Goal: Information Seeking & Learning: Find contact information

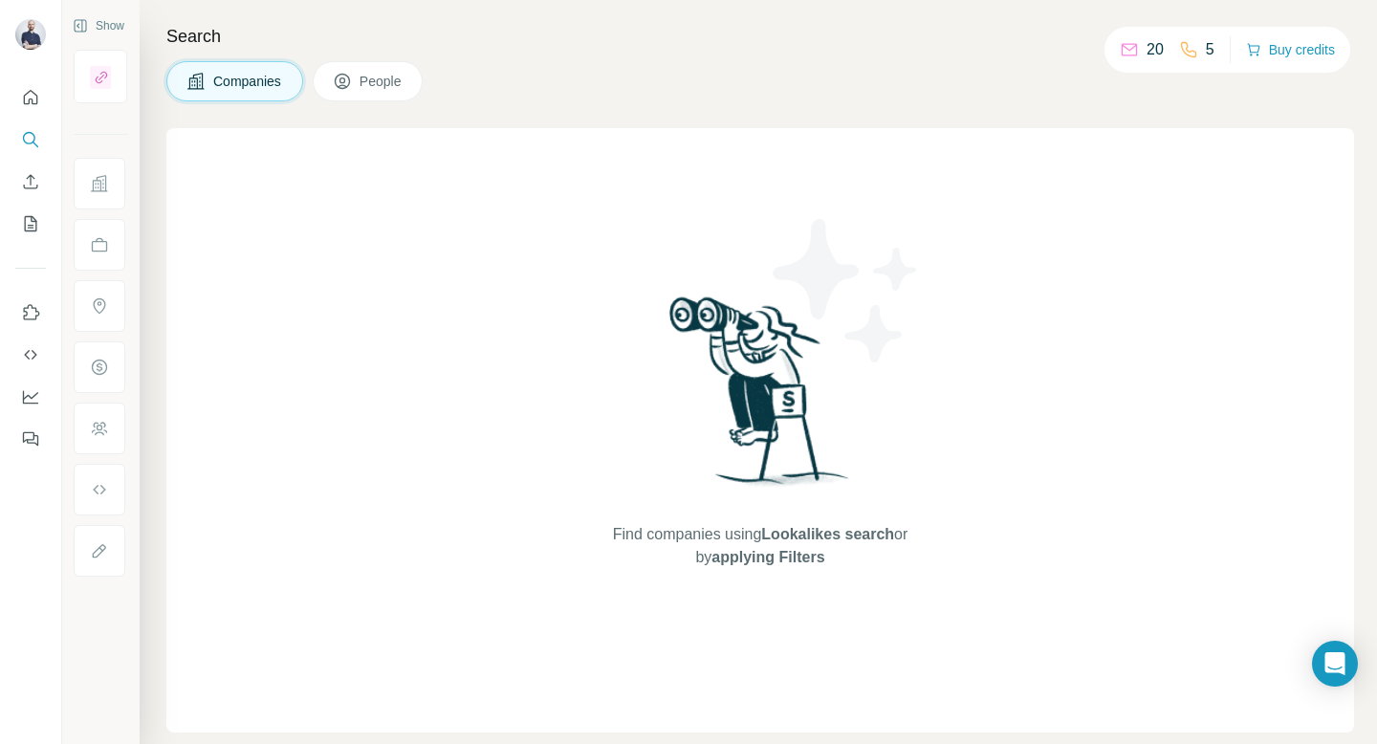
click at [387, 94] on button "People" at bounding box center [368, 81] width 111 height 40
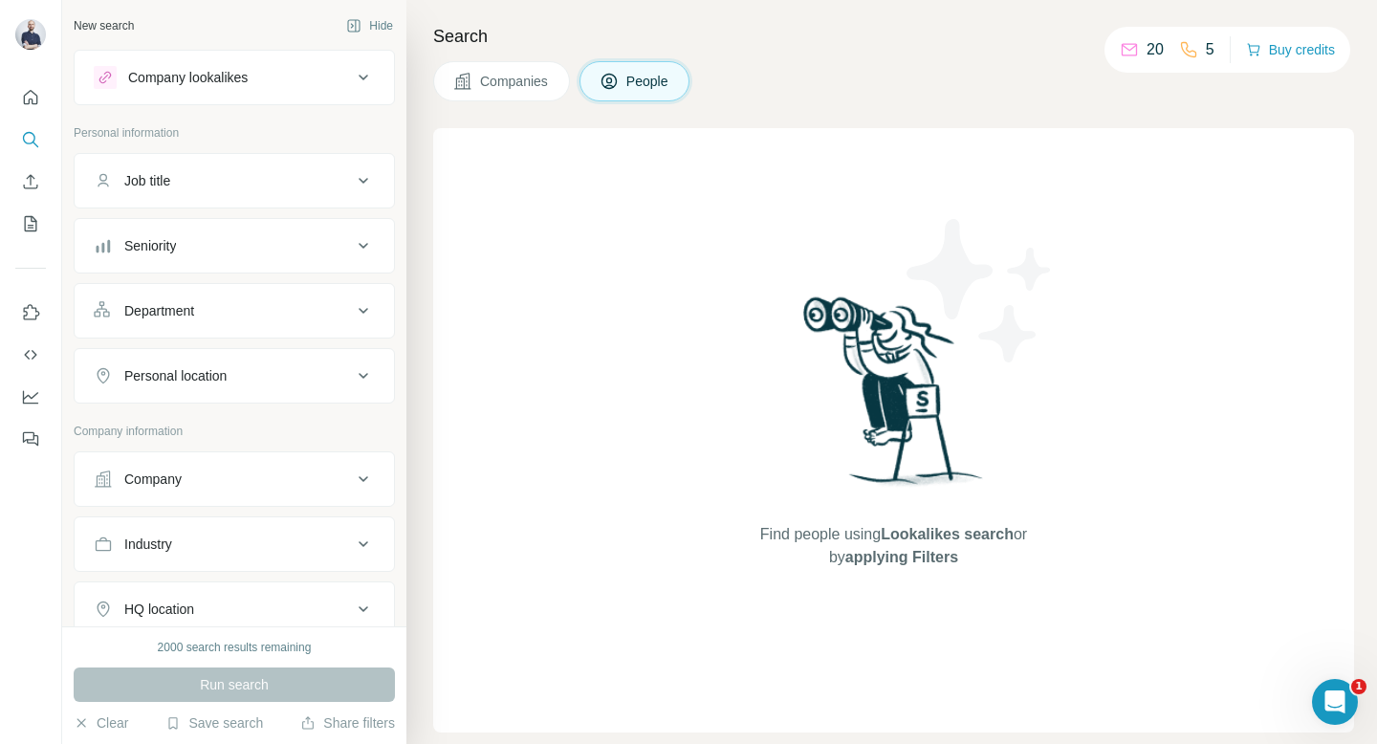
click at [170, 187] on div "Job title" at bounding box center [147, 180] width 46 height 19
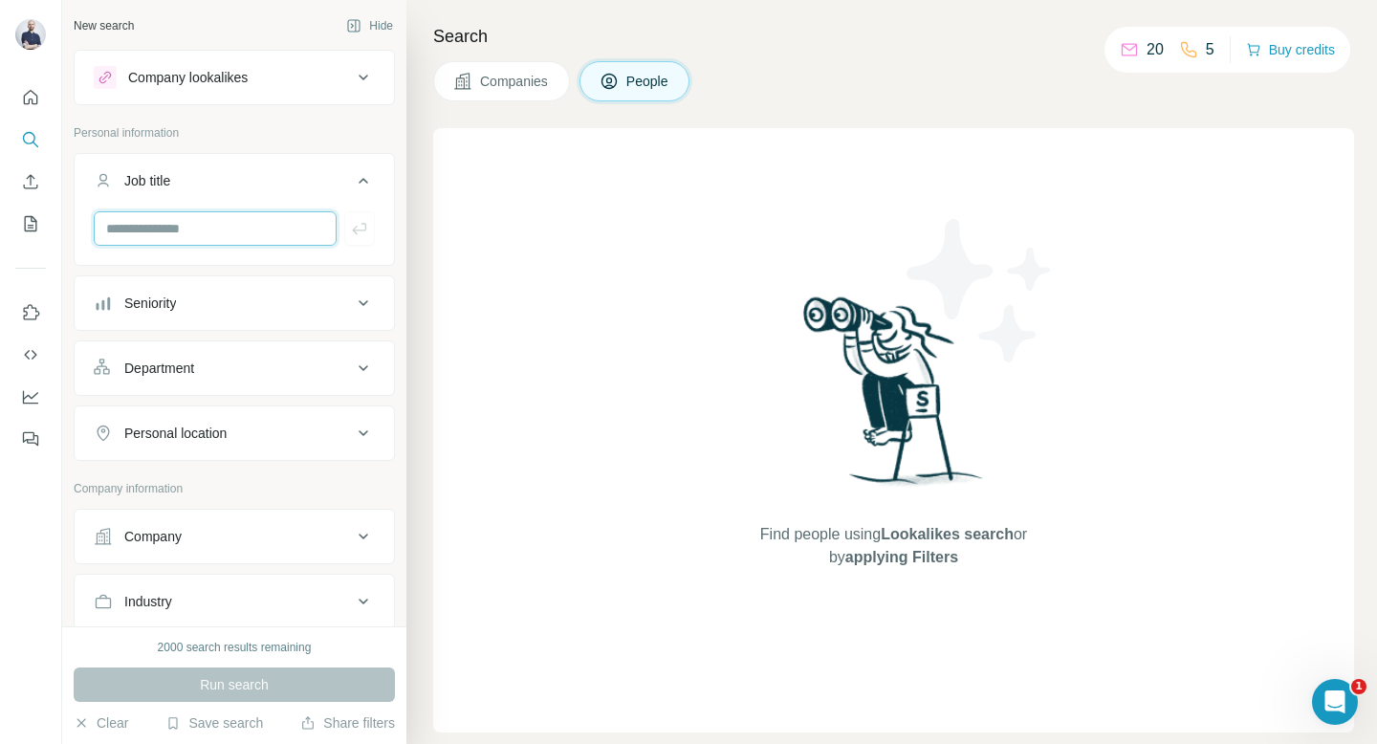
click at [164, 240] on input "text" at bounding box center [215, 228] width 243 height 34
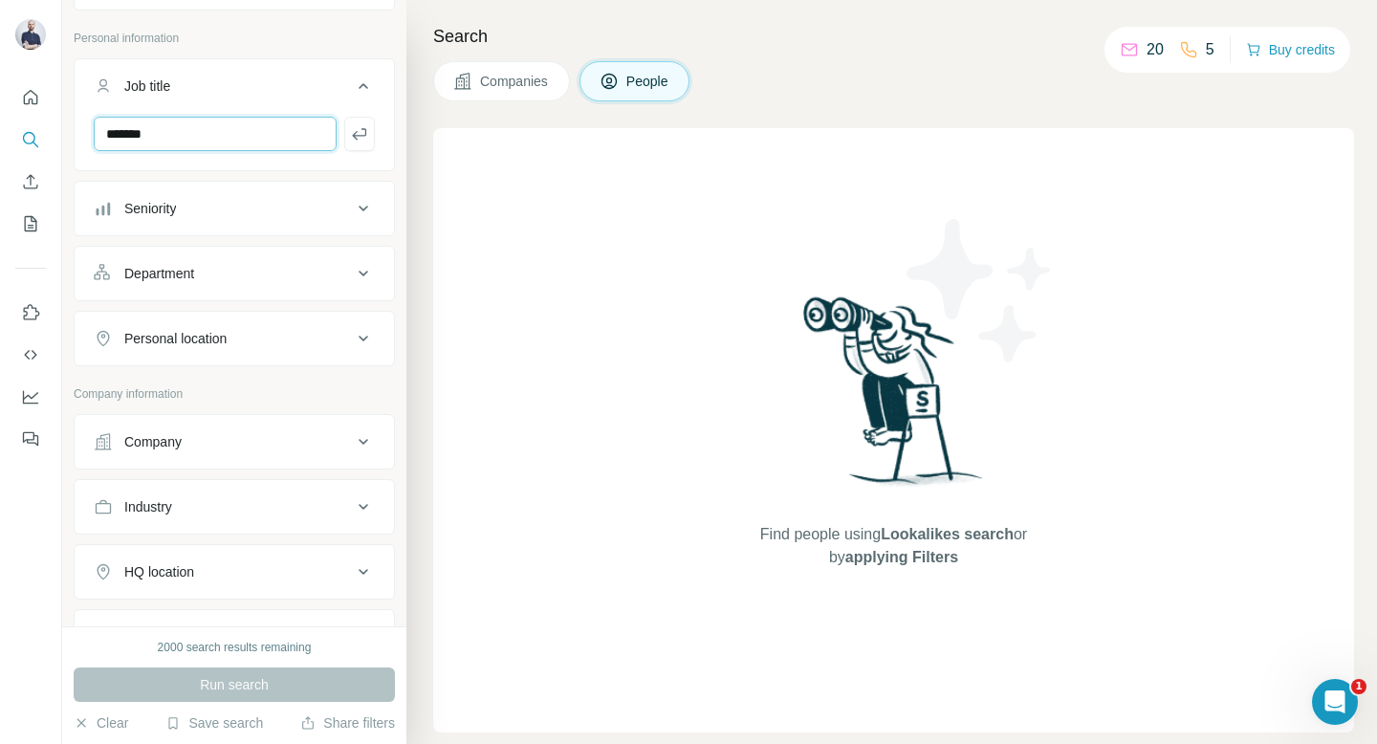
type input "*******"
click at [164, 450] on div "Company" at bounding box center [152, 441] width 57 height 19
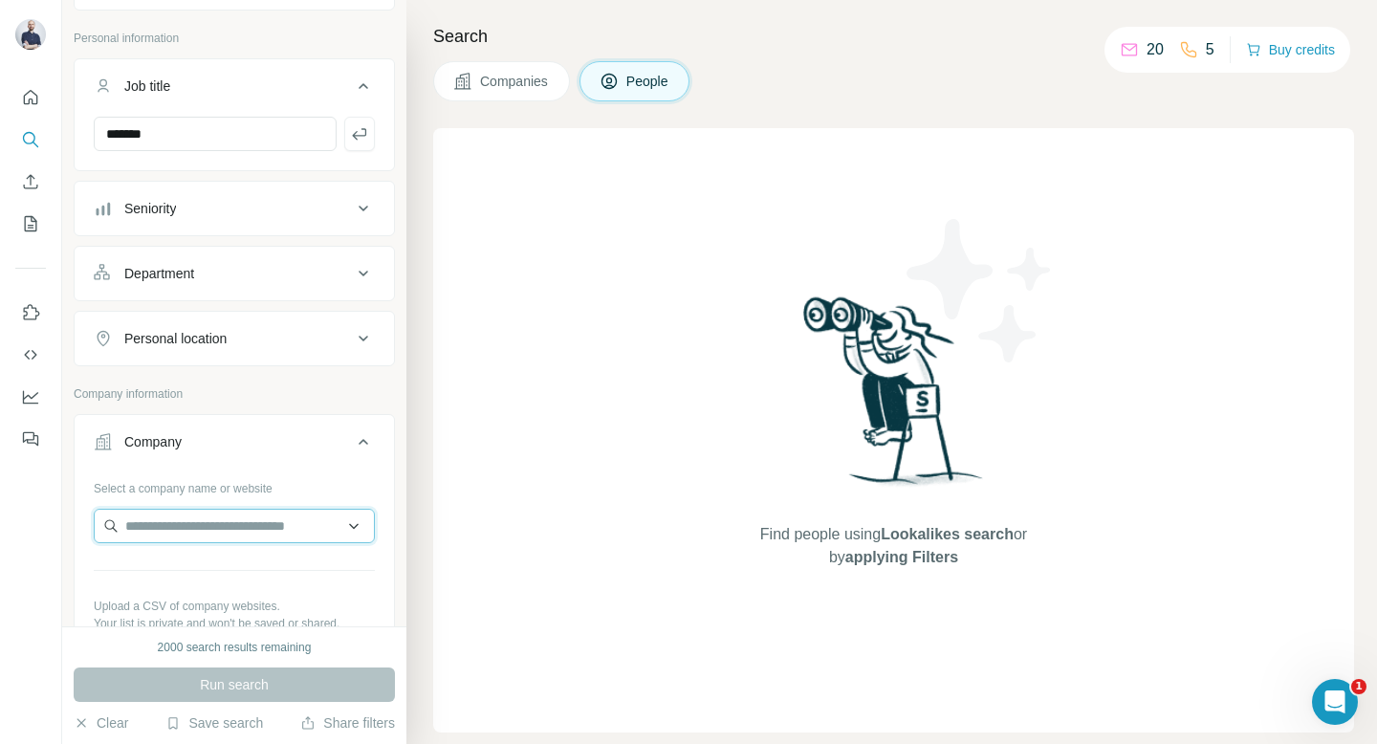
click at [180, 519] on input "text" at bounding box center [234, 526] width 281 height 34
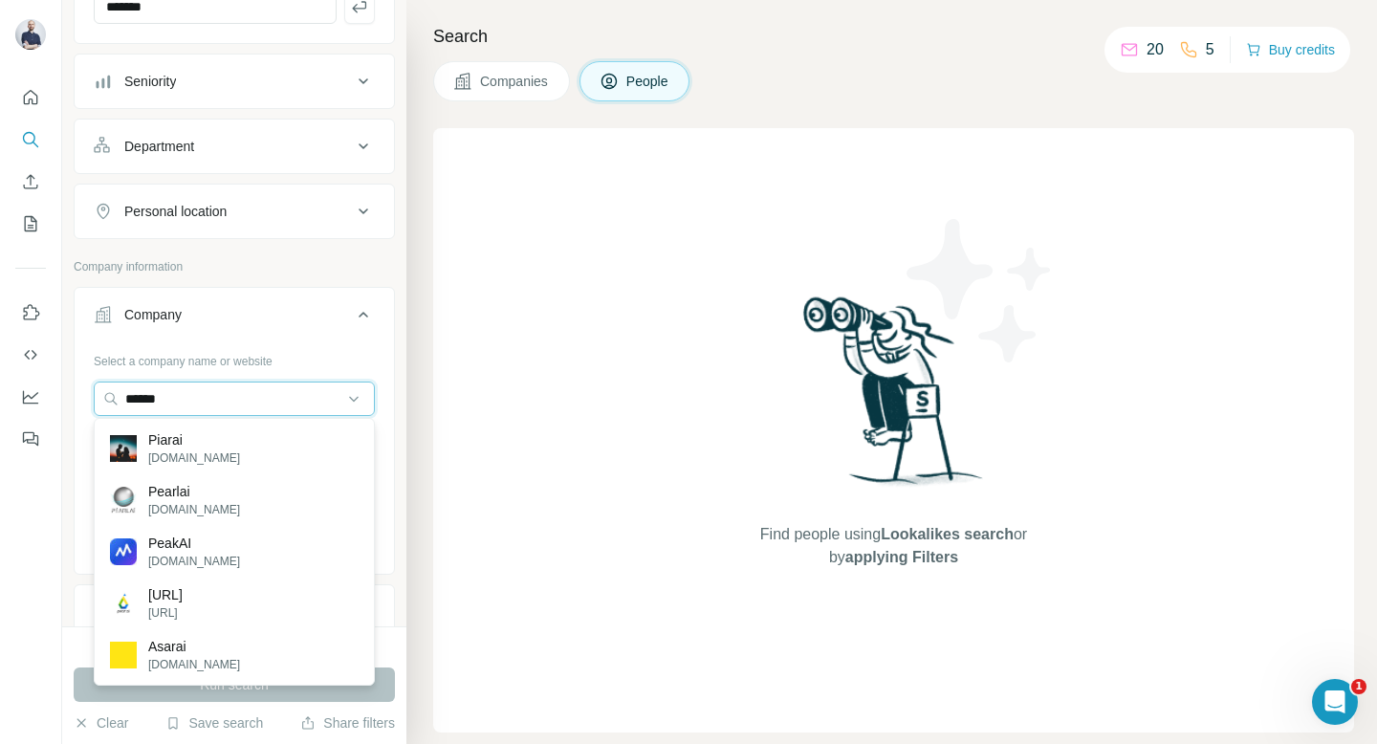
scroll to position [224, 0]
click at [181, 390] on input "******" at bounding box center [234, 397] width 281 height 34
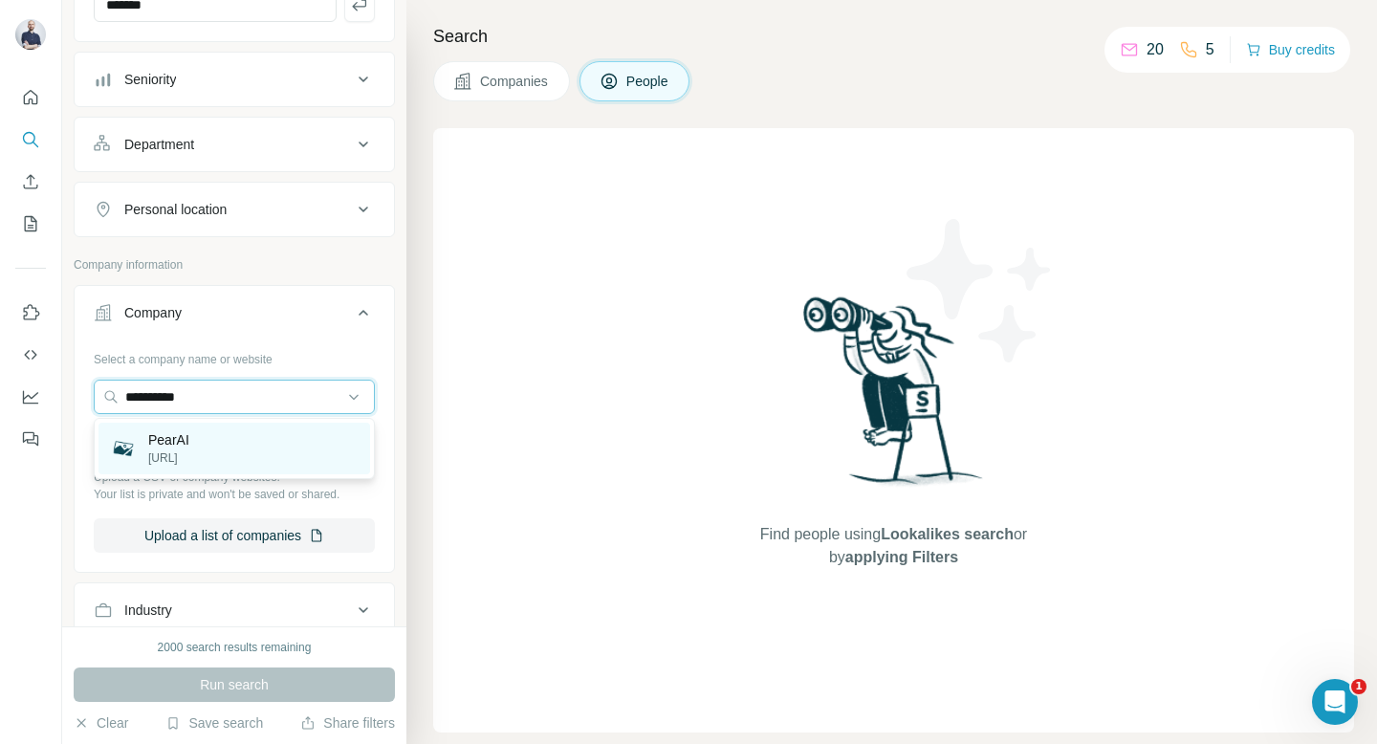
type input "**********"
click at [265, 442] on div "PearAI [URL]" at bounding box center [234, 449] width 272 height 52
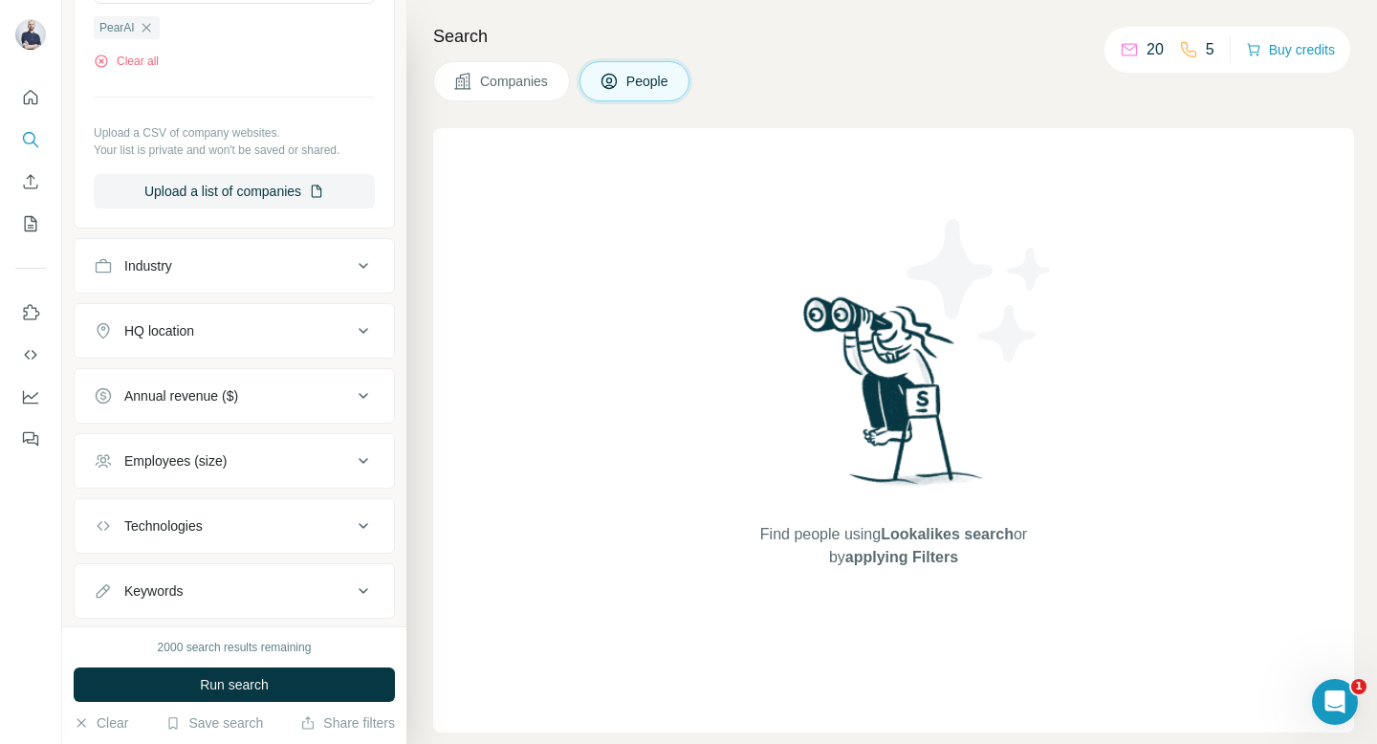
scroll to position [671, 0]
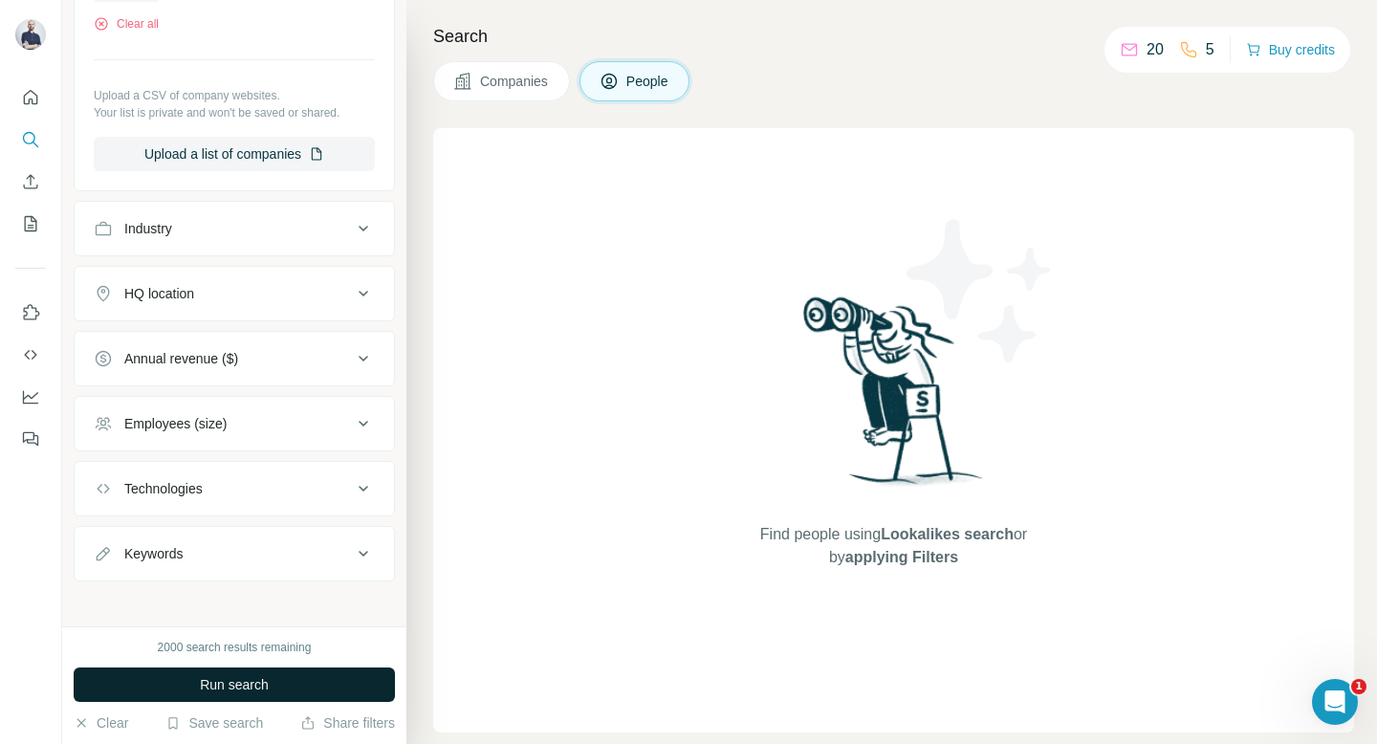
click at [233, 681] on span "Run search" at bounding box center [234, 684] width 69 height 19
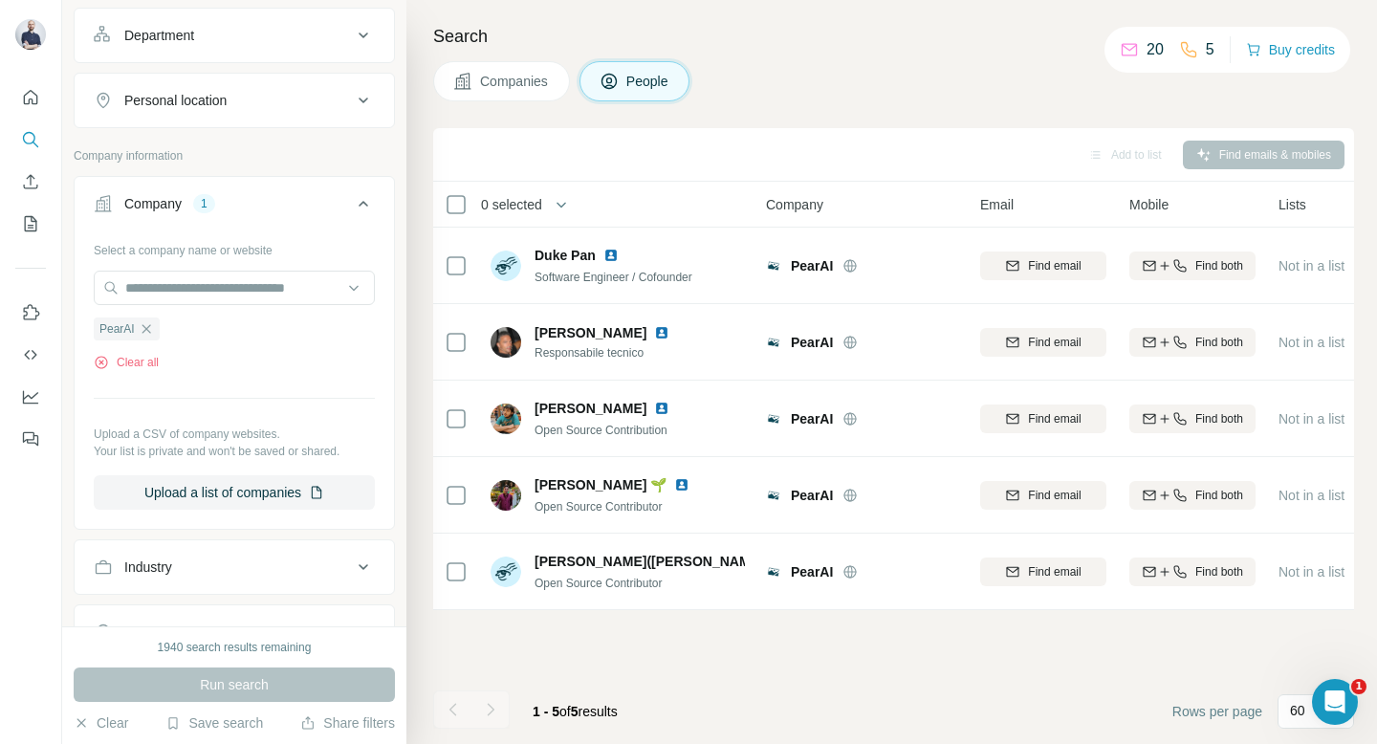
scroll to position [0, 0]
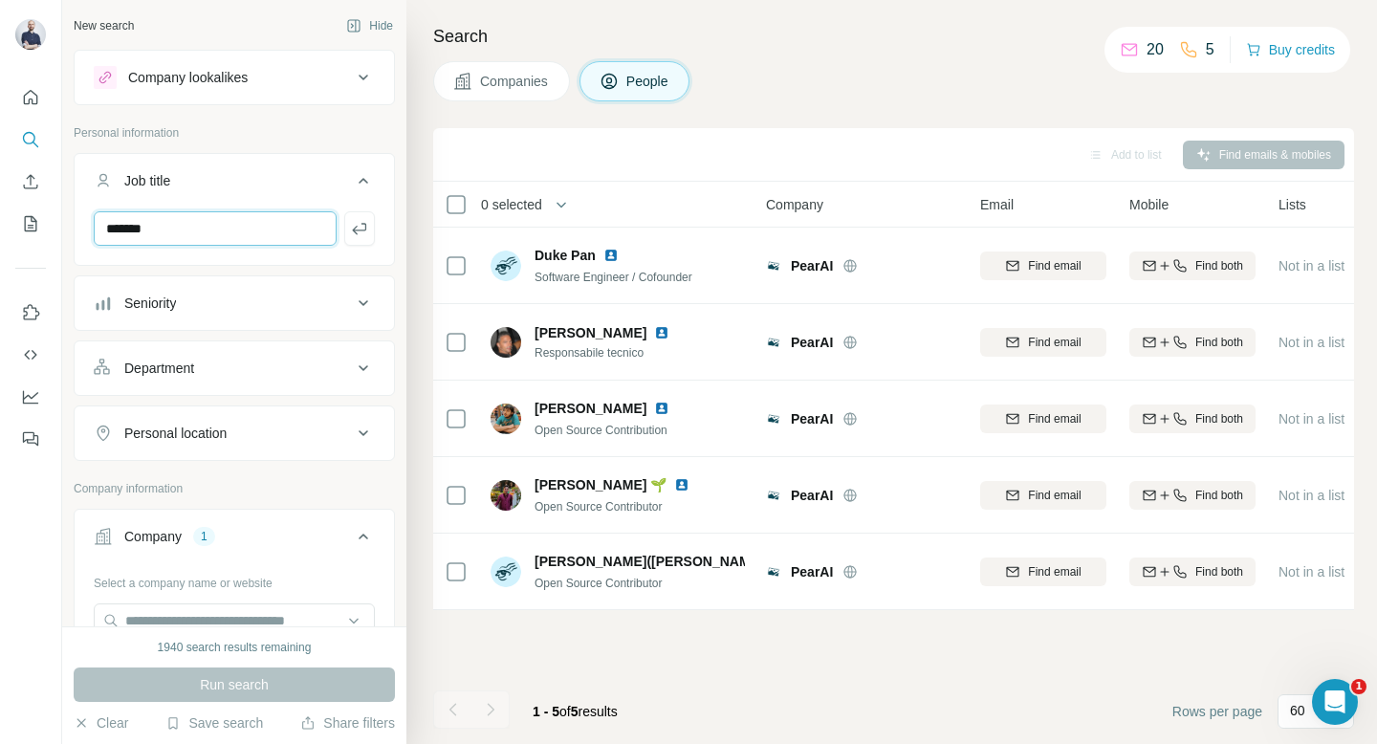
click at [146, 223] on input "*******" at bounding box center [215, 228] width 243 height 34
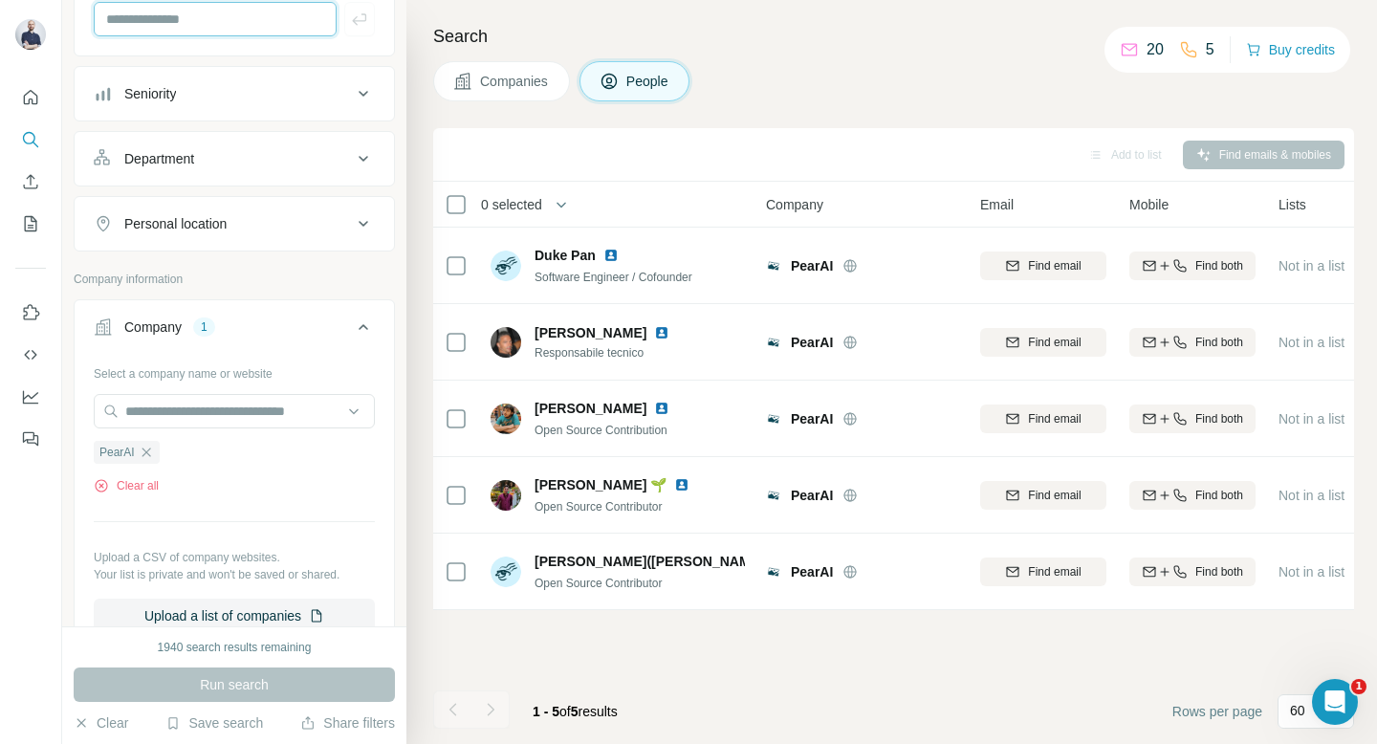
scroll to position [204, 0]
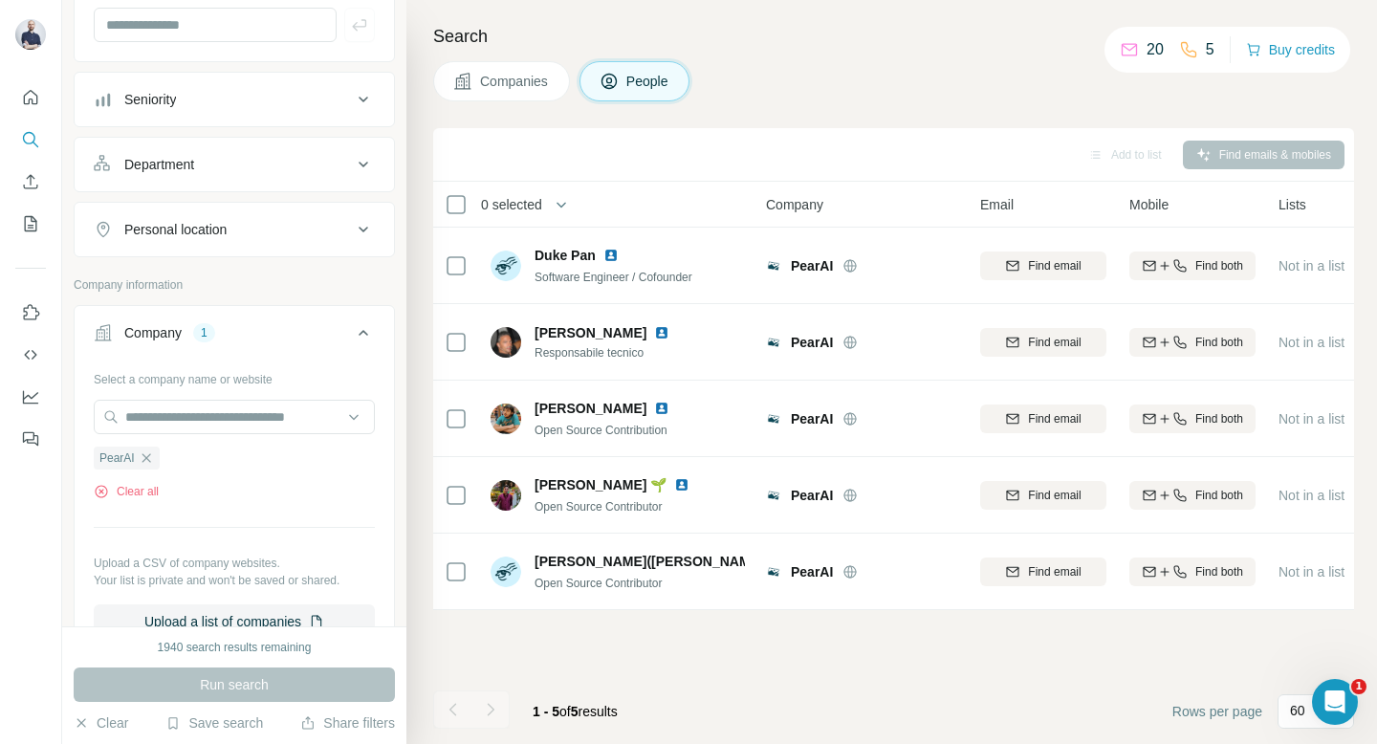
click at [295, 249] on button "Personal location" at bounding box center [234, 230] width 319 height 46
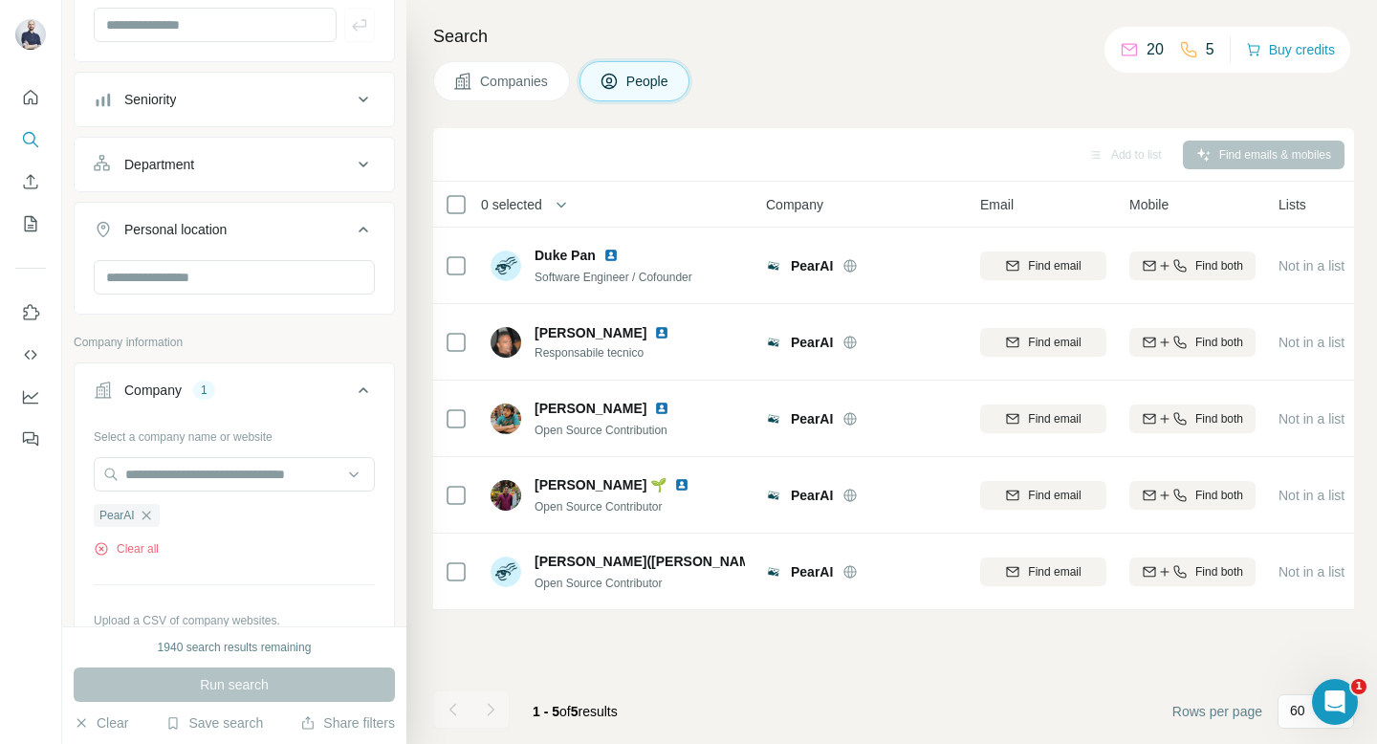
click at [291, 683] on div "Run search" at bounding box center [234, 684] width 321 height 34
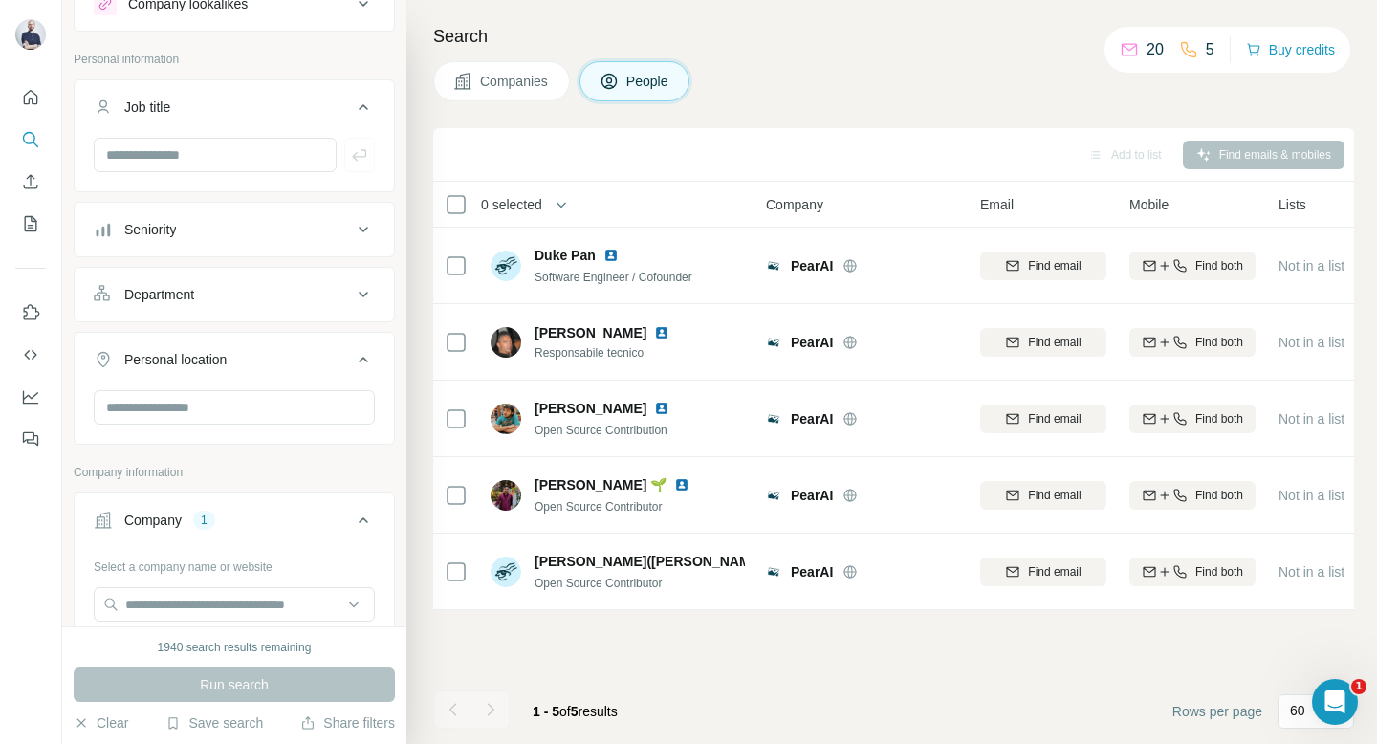
scroll to position [89, 0]
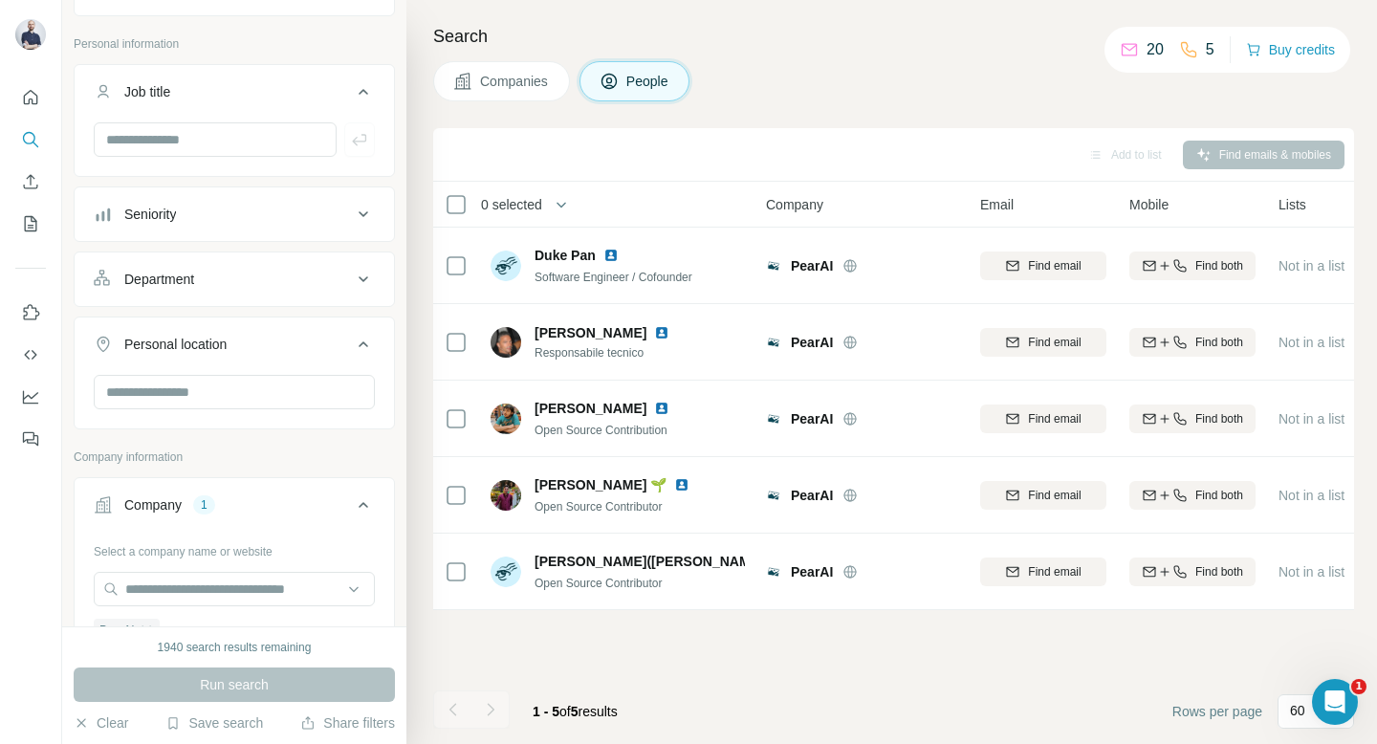
click at [308, 213] on div "Seniority" at bounding box center [223, 214] width 258 height 19
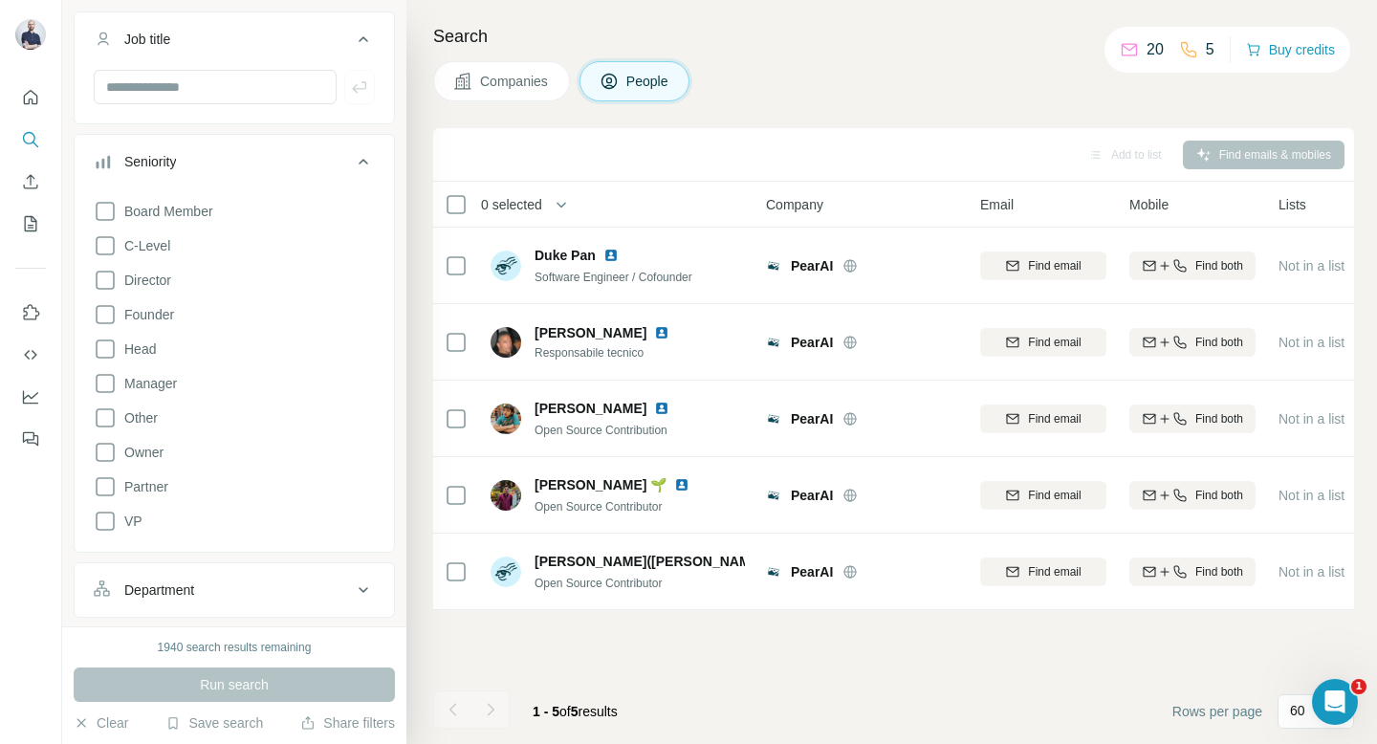
scroll to position [142, 0]
click at [112, 212] on icon at bounding box center [105, 210] width 23 height 23
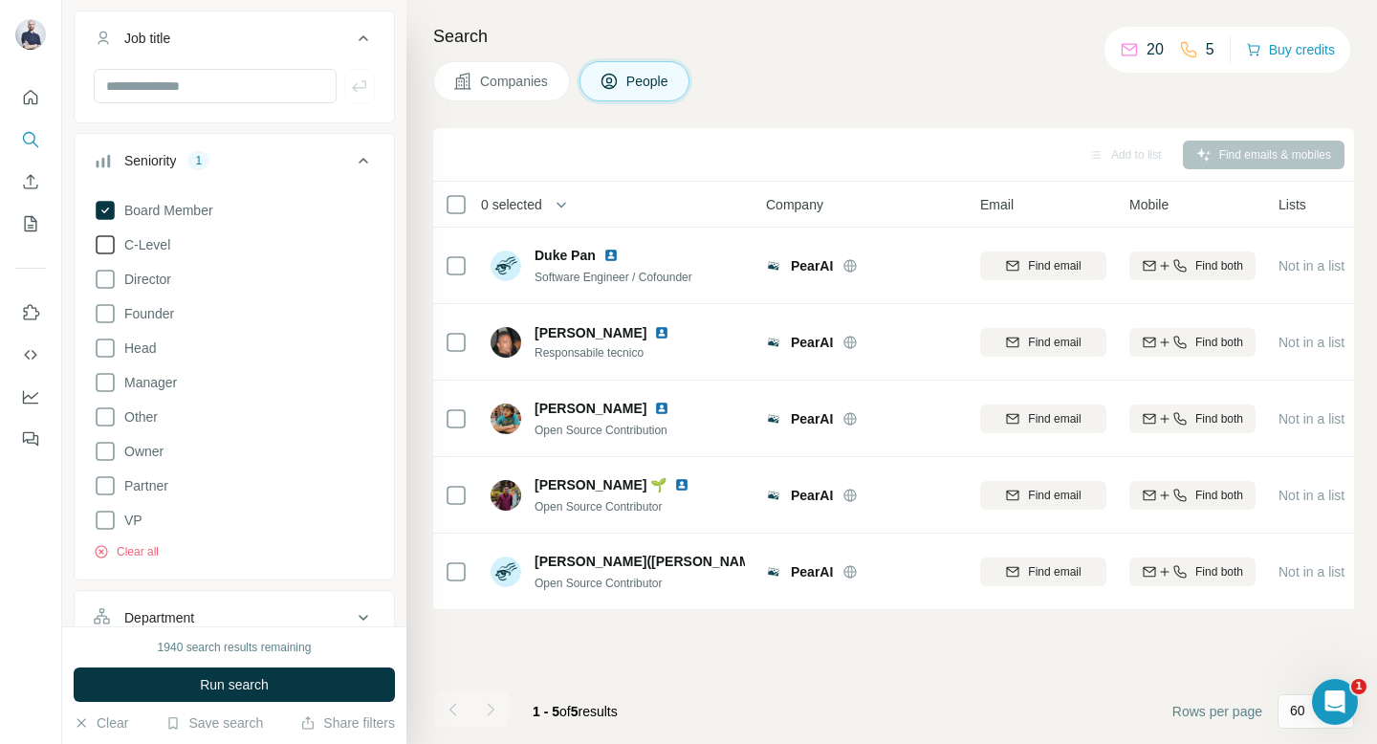
click at [112, 249] on icon at bounding box center [105, 244] width 23 height 23
click at [112, 281] on icon at bounding box center [105, 279] width 23 height 23
click at [112, 314] on icon at bounding box center [105, 313] width 23 height 23
click at [107, 349] on icon at bounding box center [105, 348] width 23 height 23
click at [107, 397] on div "Board Member C-Level Director Founder Head Manager Other Owner Partner VP Clear…" at bounding box center [234, 375] width 281 height 369
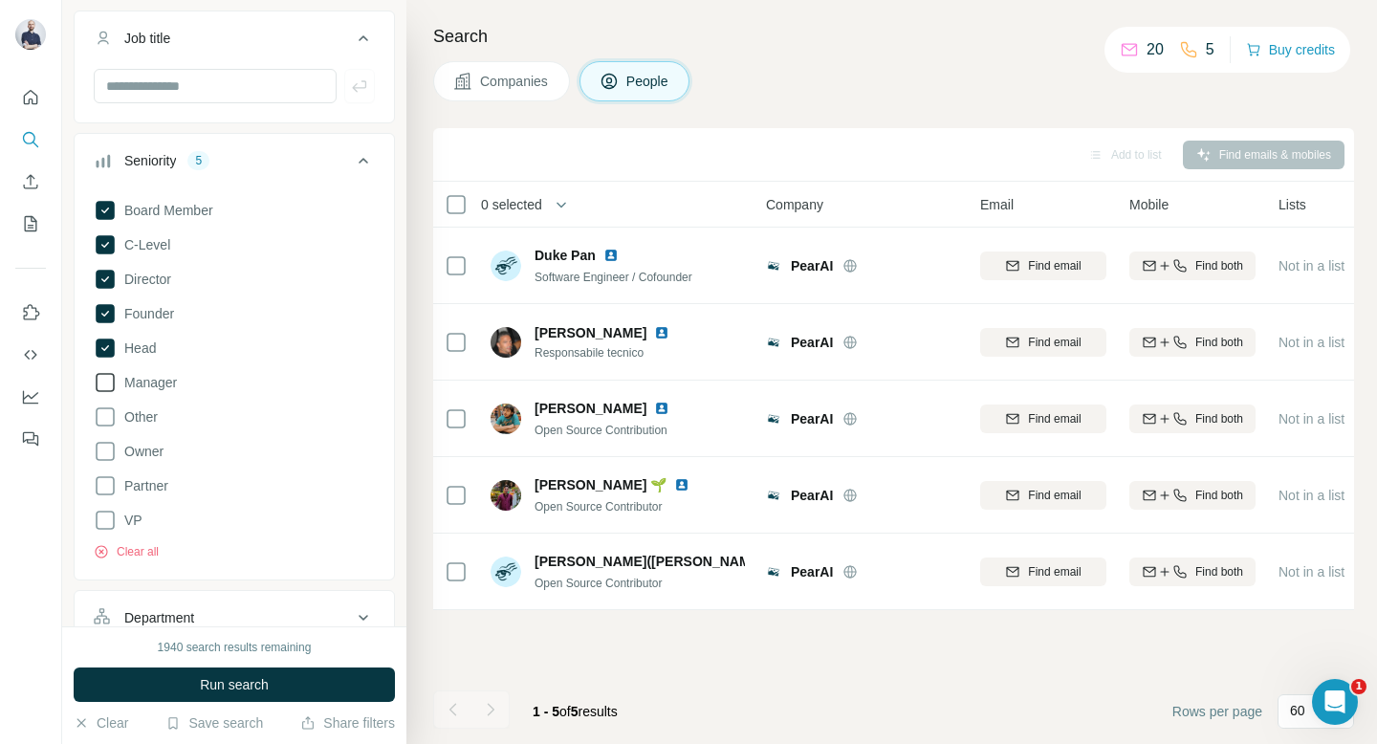
click at [107, 379] on icon at bounding box center [105, 382] width 23 height 23
click at [107, 415] on icon at bounding box center [105, 416] width 23 height 23
click at [107, 447] on icon at bounding box center [105, 451] width 23 height 23
click at [107, 491] on icon at bounding box center [105, 485] width 23 height 23
click at [107, 517] on icon at bounding box center [105, 520] width 23 height 23
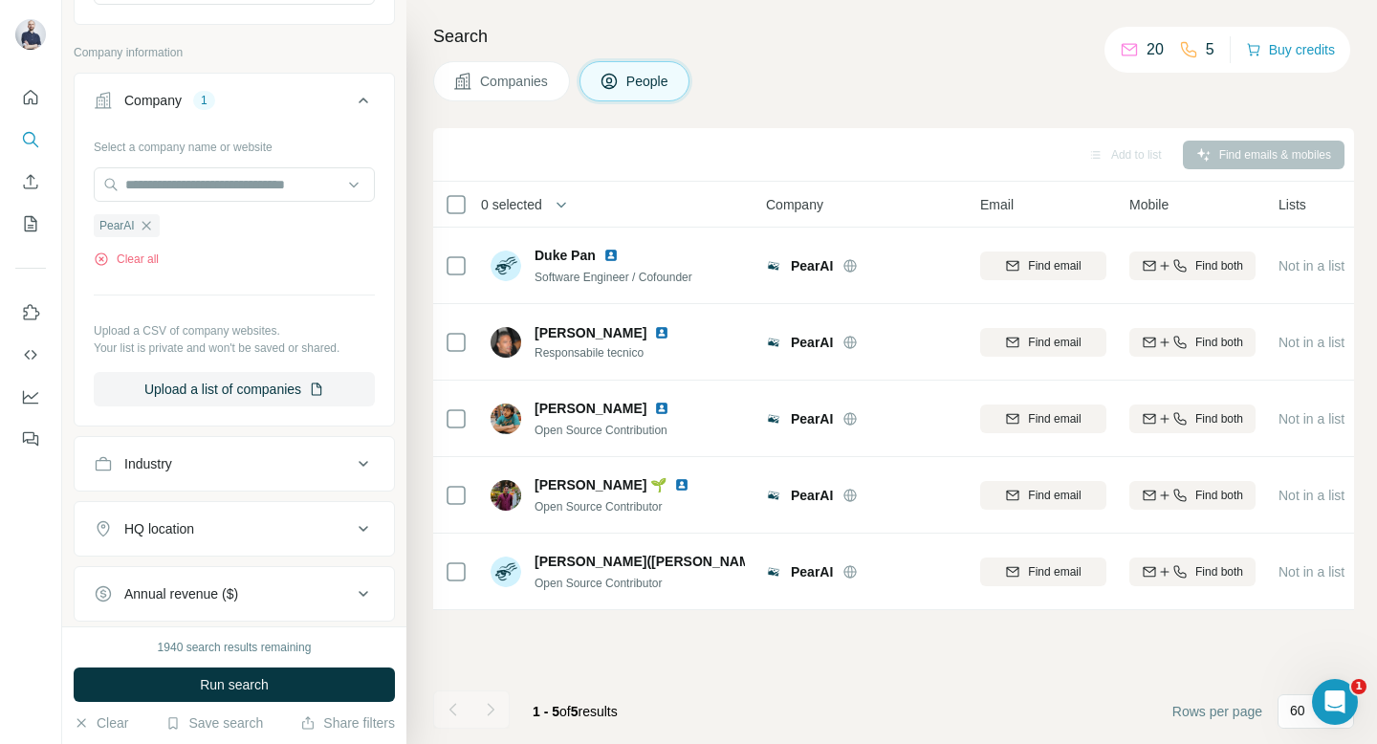
scroll to position [886, 0]
click at [183, 683] on button "Run search" at bounding box center [234, 684] width 321 height 34
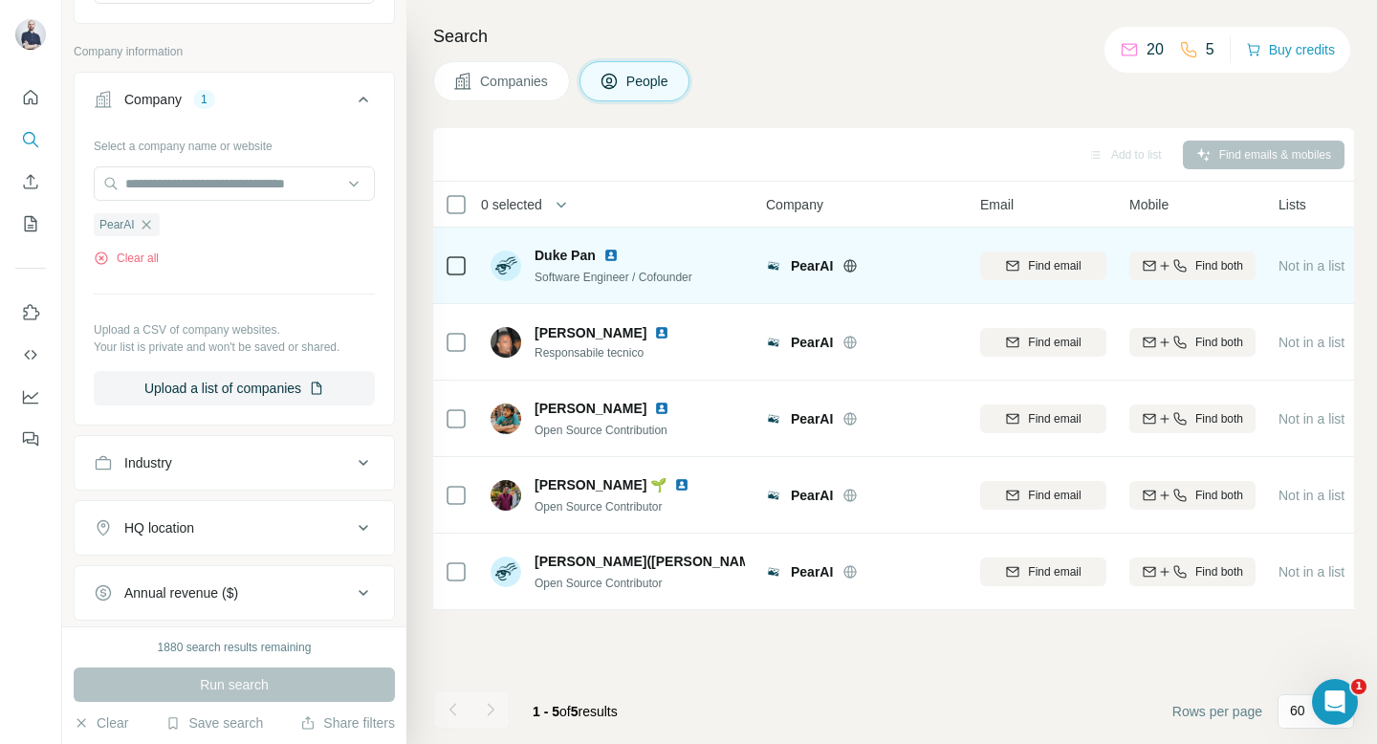
click at [580, 278] on span "Software Engineer / Cofounder" at bounding box center [614, 277] width 158 height 13
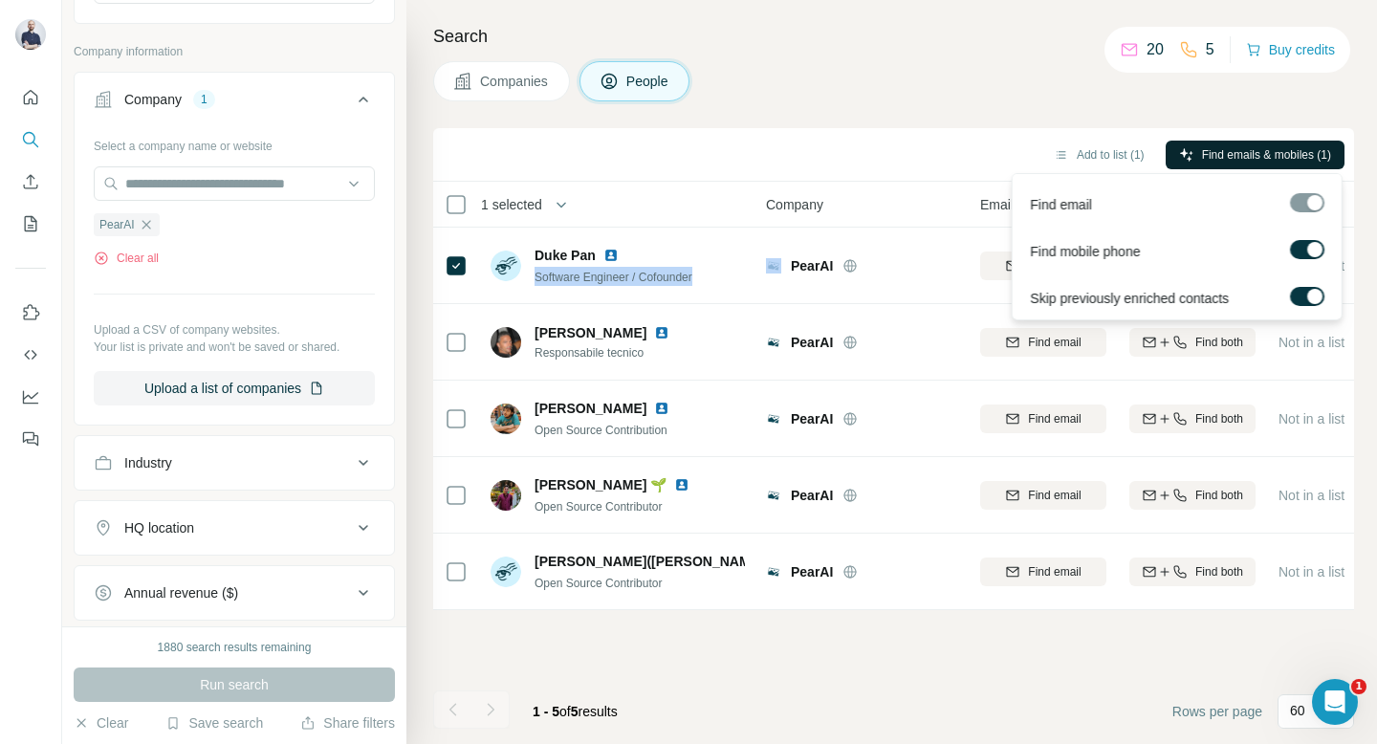
click at [1262, 151] on span "Find emails & mobiles (1)" at bounding box center [1266, 154] width 129 height 17
click at [1234, 152] on span "Find emails & mobiles (1)" at bounding box center [1266, 154] width 129 height 17
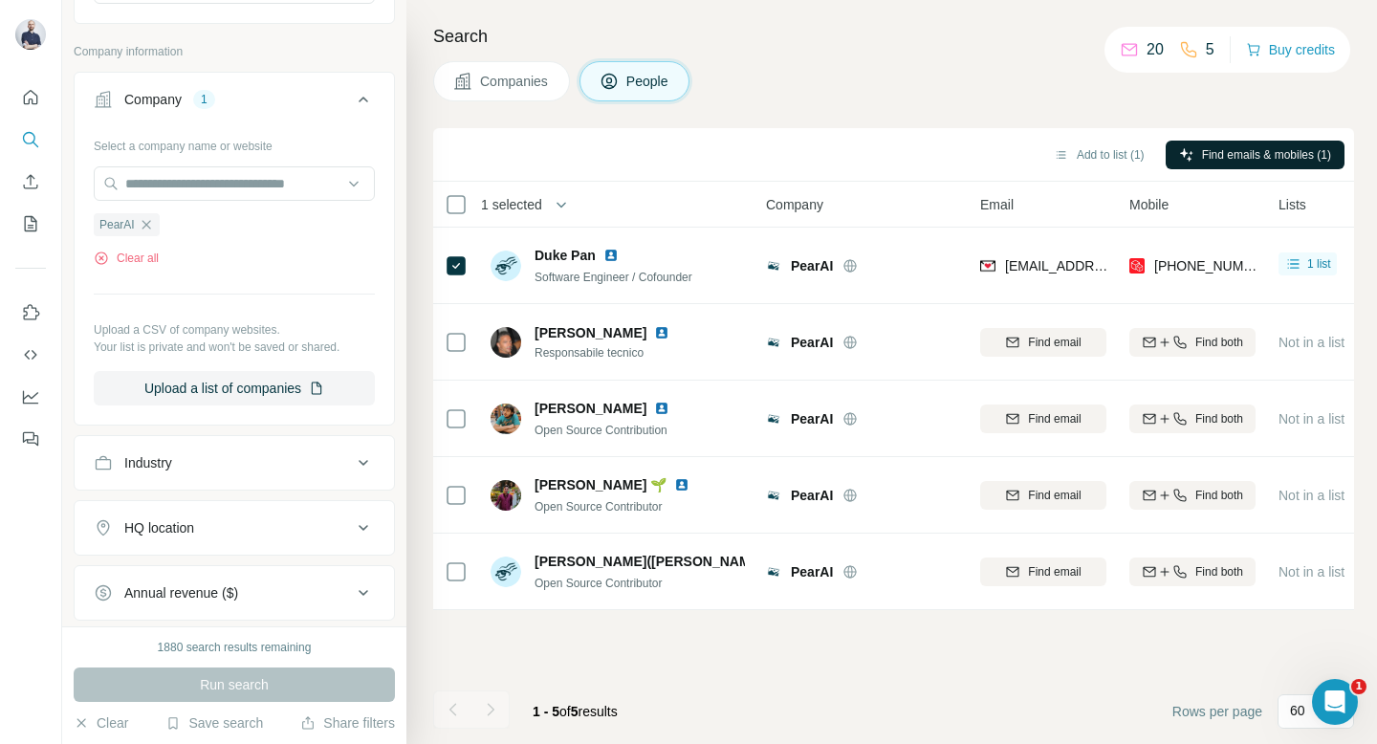
click at [967, 98] on div "Companies People" at bounding box center [893, 81] width 921 height 40
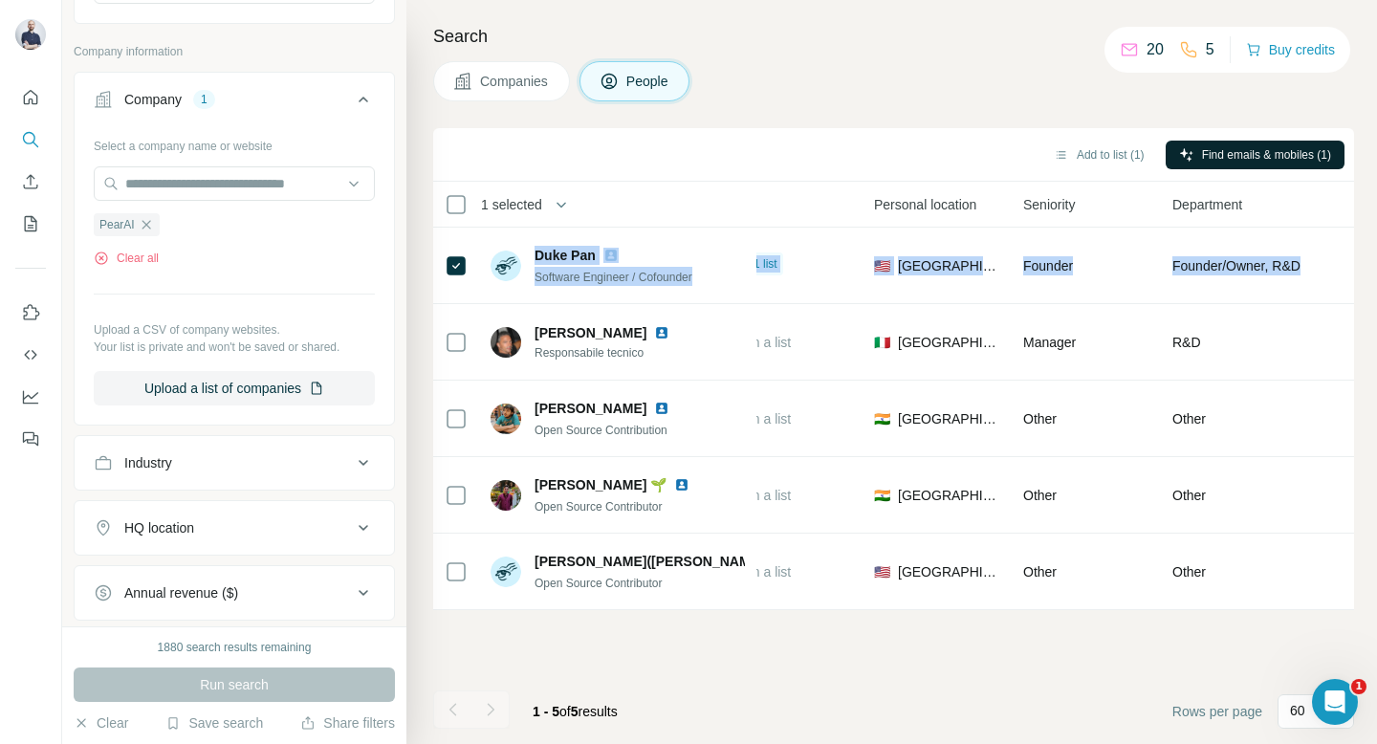
scroll to position [0, 724]
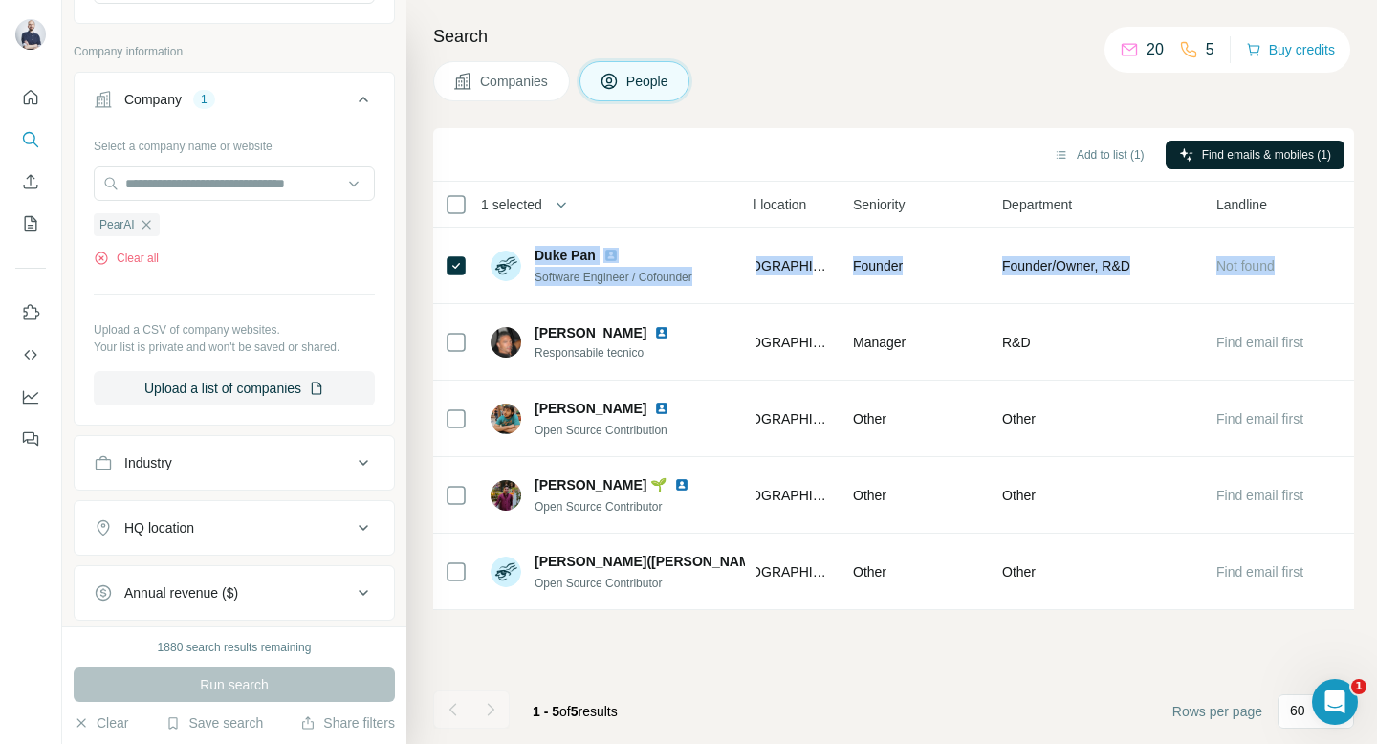
drag, startPoint x: 535, startPoint y: 252, endPoint x: 1370, endPoint y: 270, distance: 835.9
click at [1370, 270] on div "Search Companies People Add to list (1) Find emails & mobiles (1) 1 selected Pe…" at bounding box center [891, 372] width 971 height 744
copy tr "Duke Pan Software Engineer / Cofounder PearAI [EMAIL_ADDRESS] [PHONE_NUMBER] 1 …"
click at [527, 66] on button "Companies" at bounding box center [501, 81] width 137 height 40
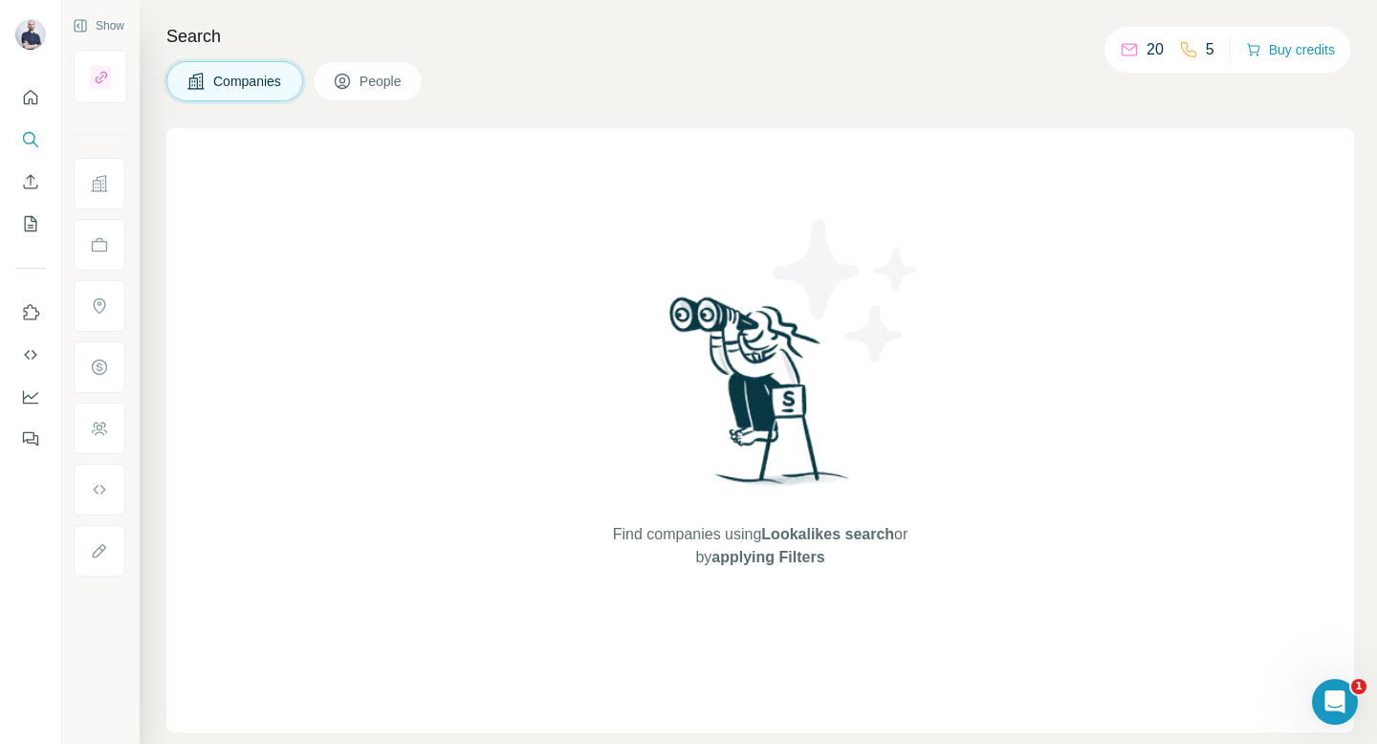
scroll to position [0, 0]
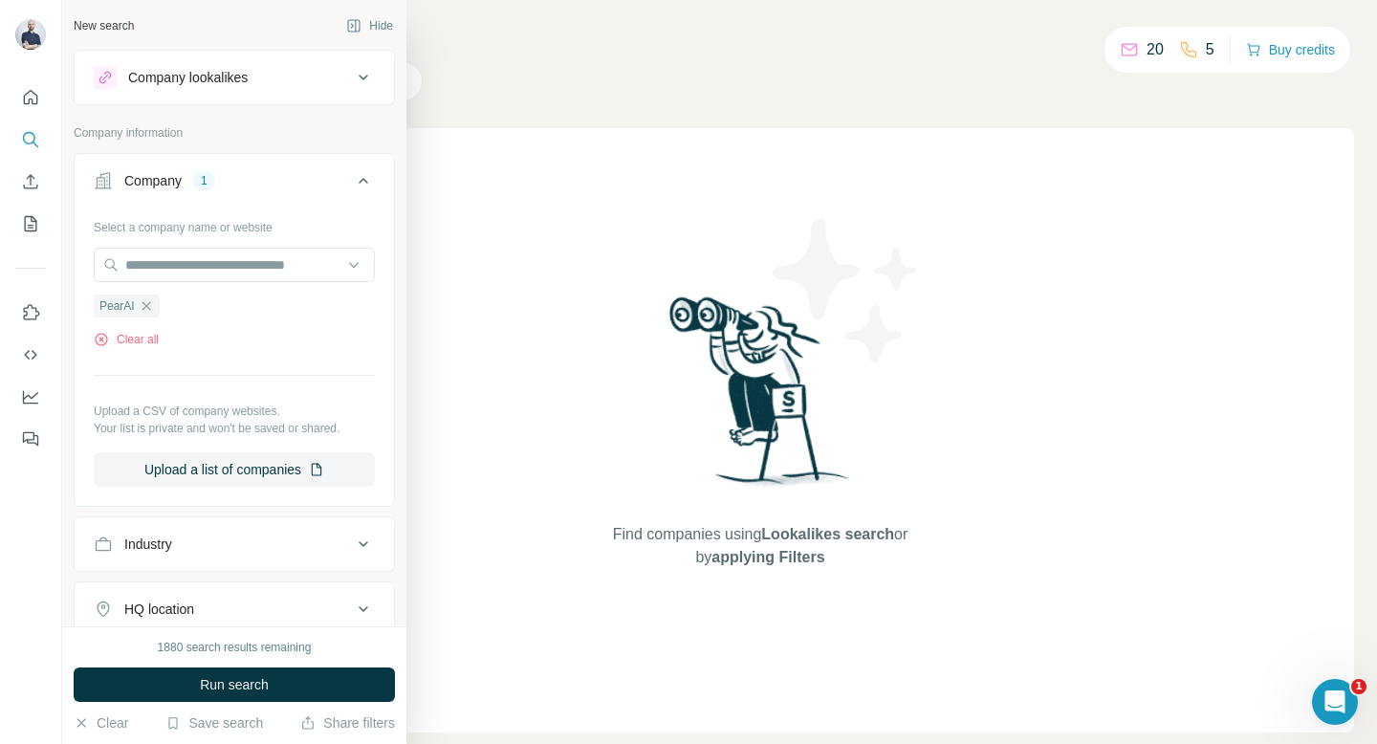
click at [243, 93] on button "Company lookalikes" at bounding box center [234, 78] width 319 height 46
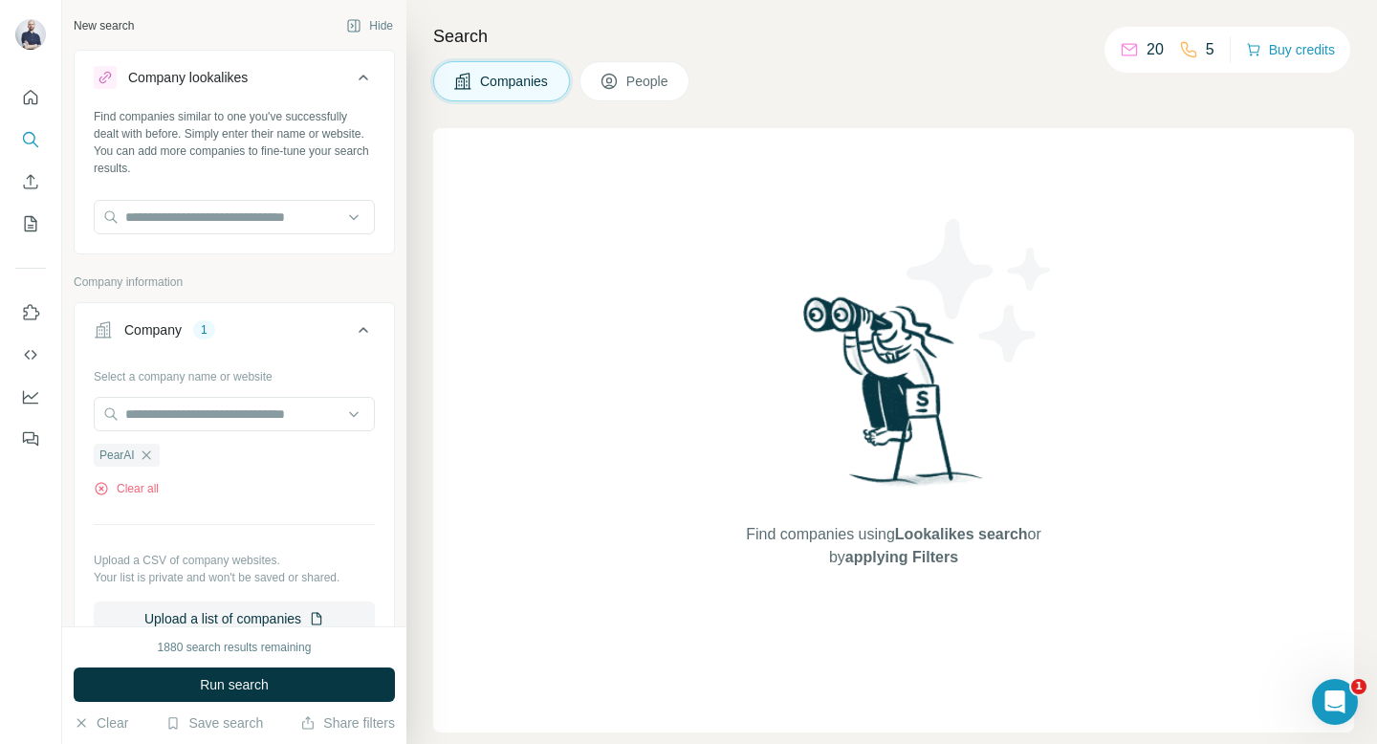
click at [351, 93] on button "Company lookalikes" at bounding box center [234, 82] width 319 height 54
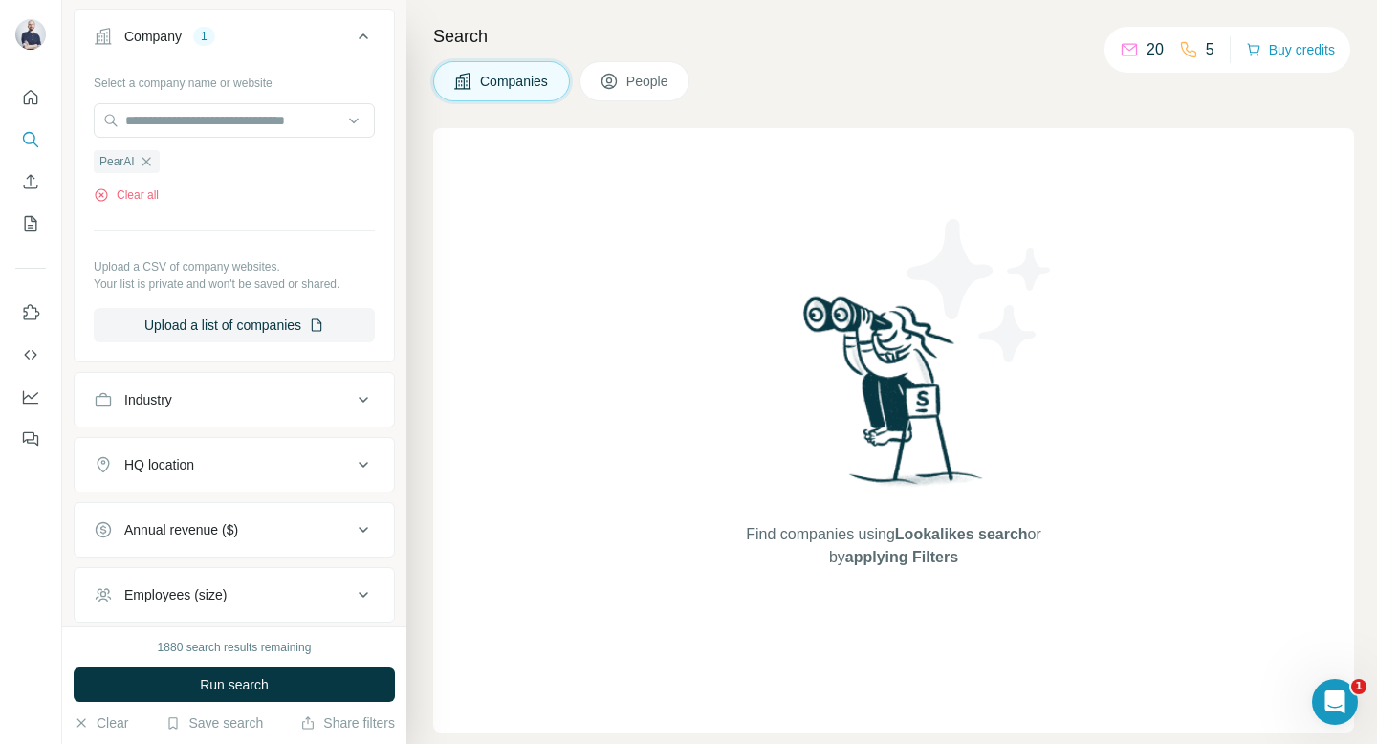
scroll to position [324, 0]
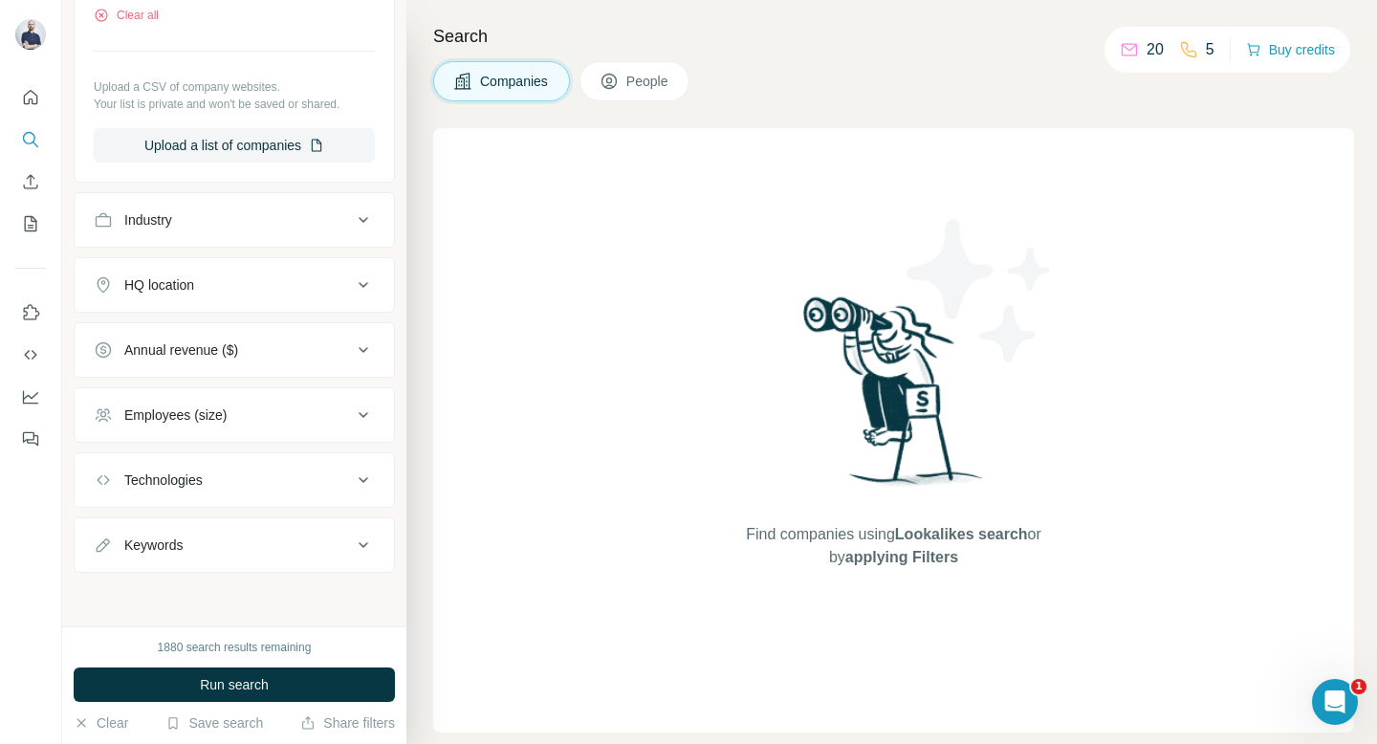
click at [224, 290] on div "HQ location" at bounding box center [223, 284] width 258 height 19
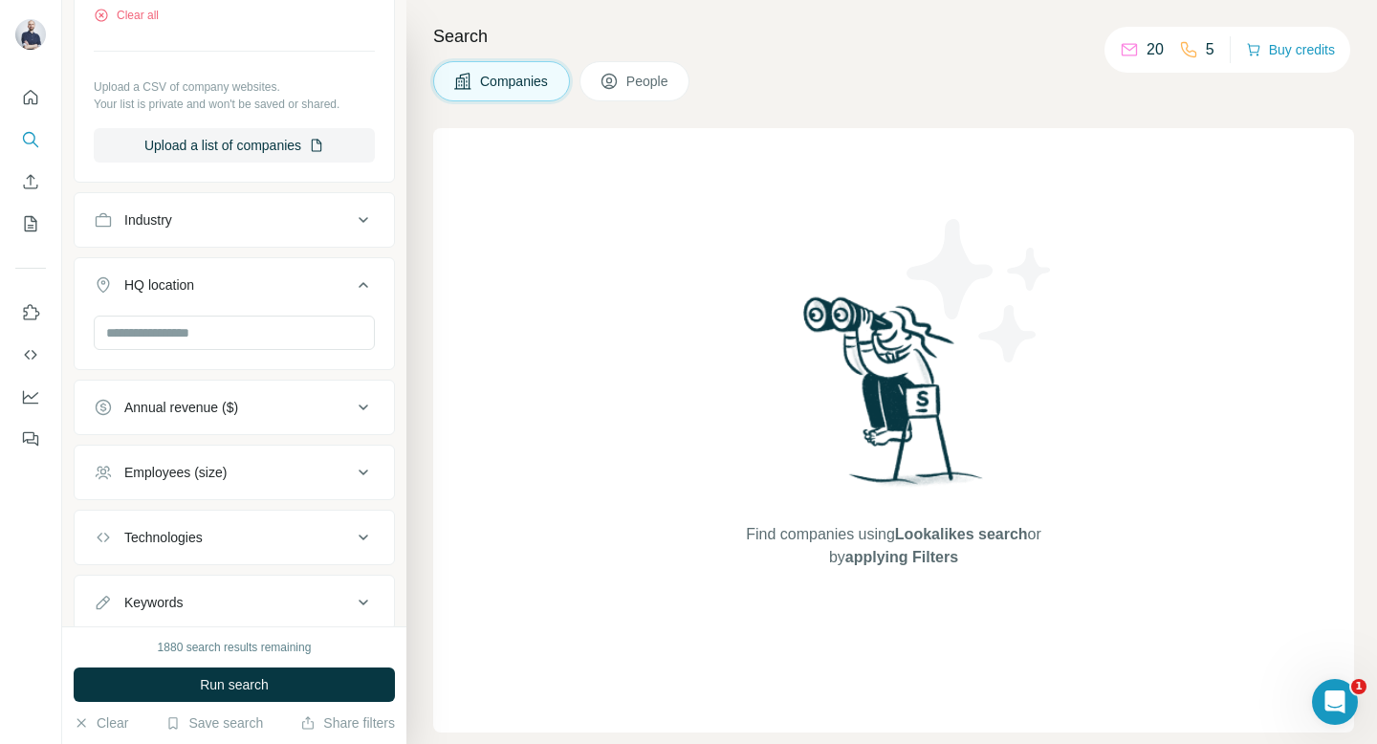
click at [240, 188] on ul "Company 1 Select a company name or website PearAI Clear all Upload a CSV of com…" at bounding box center [234, 229] width 321 height 801
click at [234, 216] on div "Industry" at bounding box center [223, 219] width 258 height 19
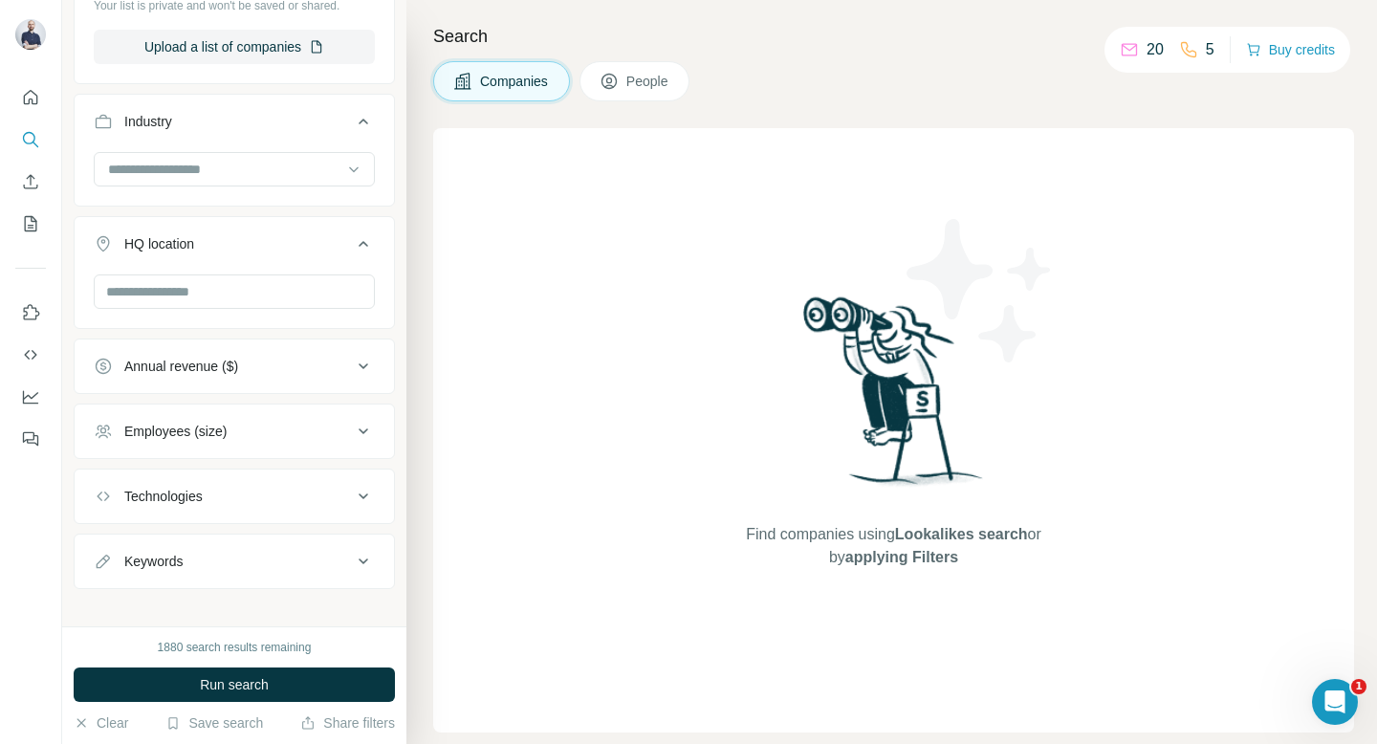
scroll to position [439, 0]
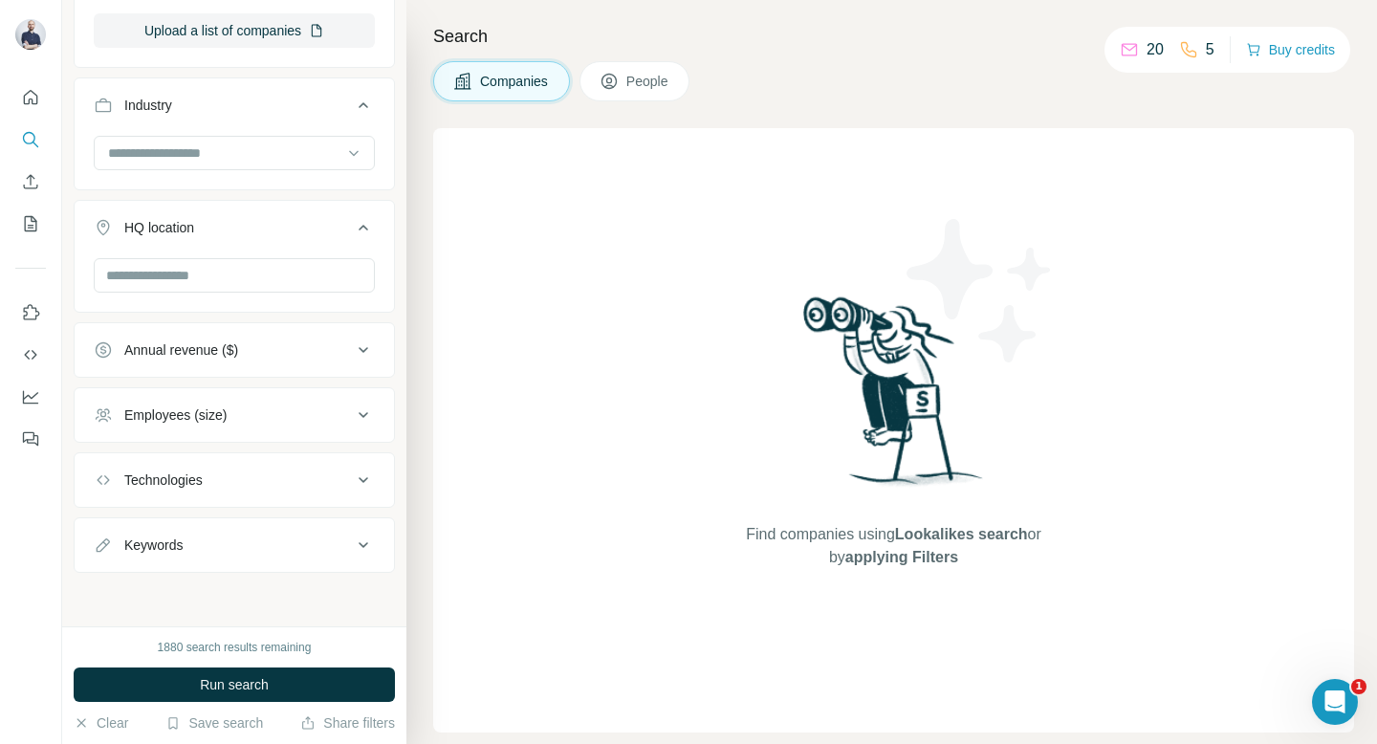
click at [670, 82] on span "People" at bounding box center [648, 81] width 44 height 19
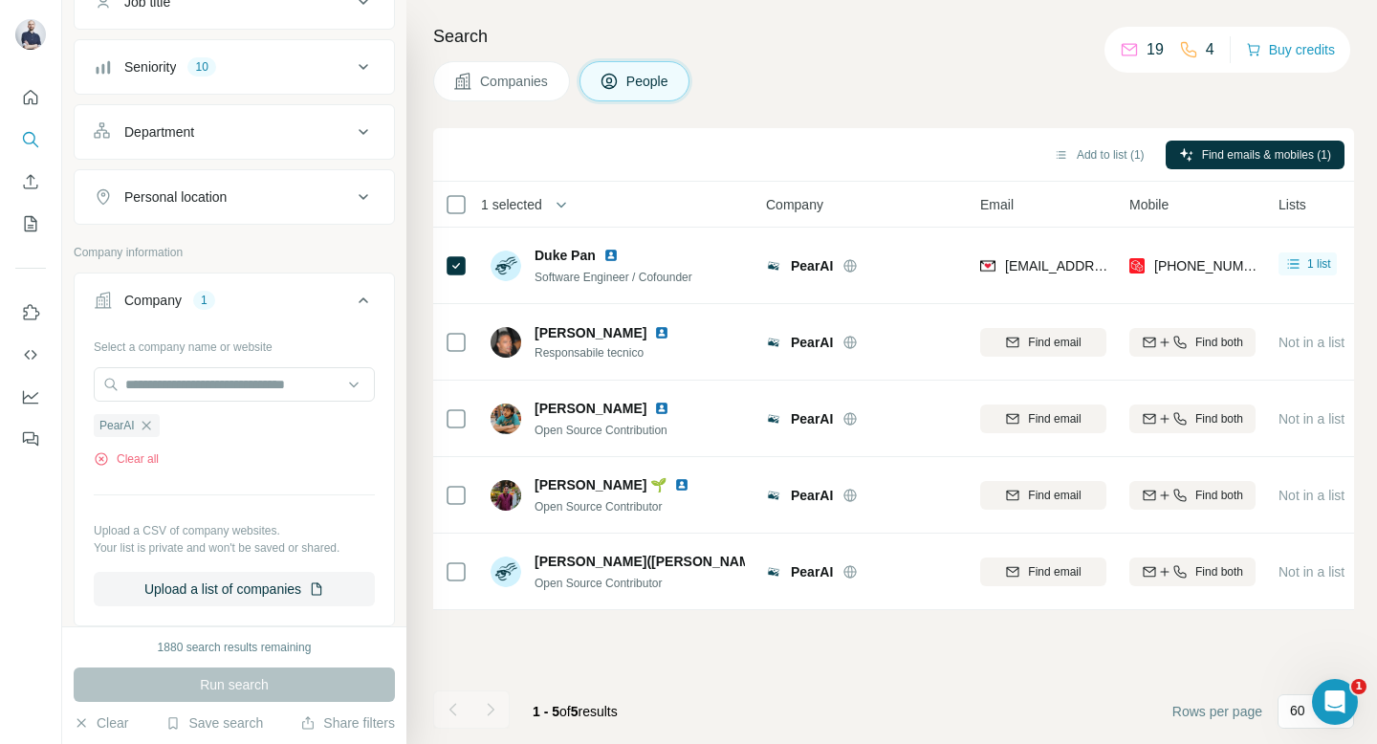
scroll to position [168, 0]
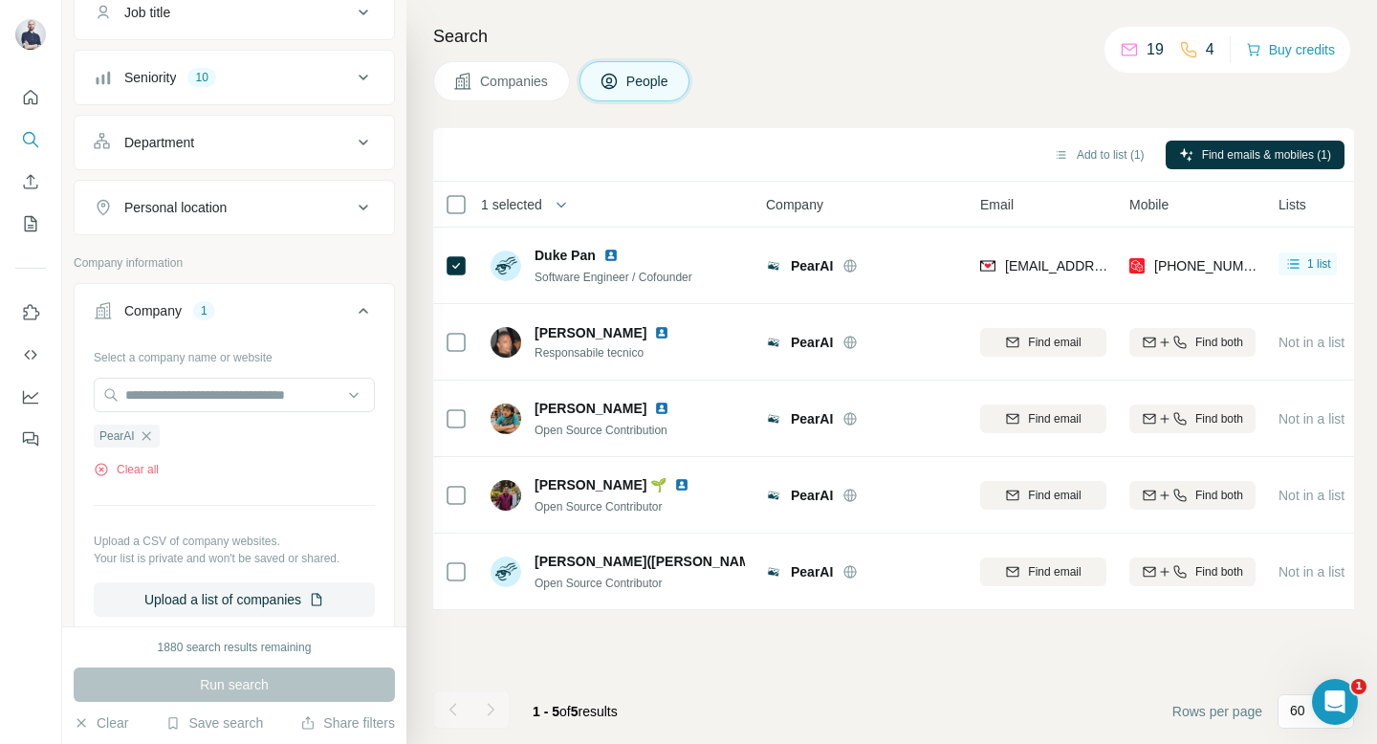
click at [247, 75] on div "Seniority 10" at bounding box center [223, 77] width 258 height 19
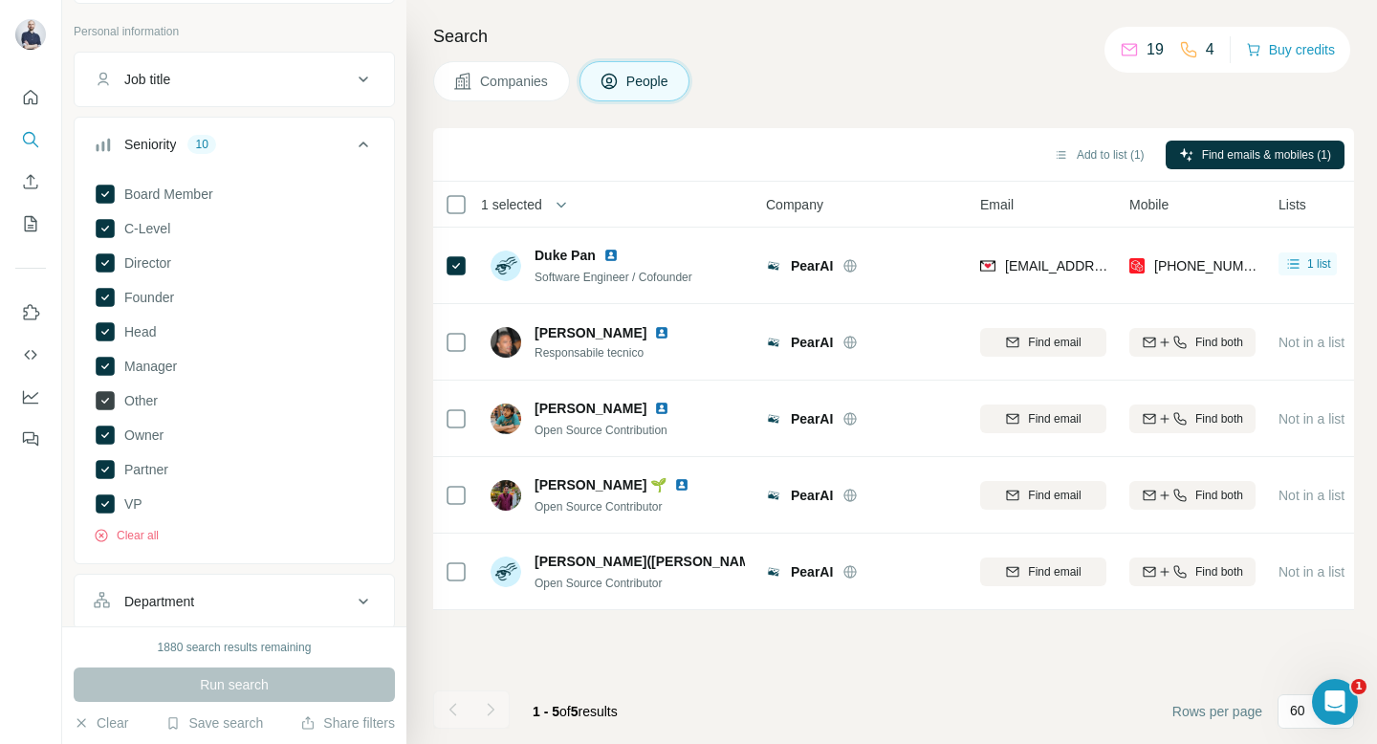
scroll to position [115, 0]
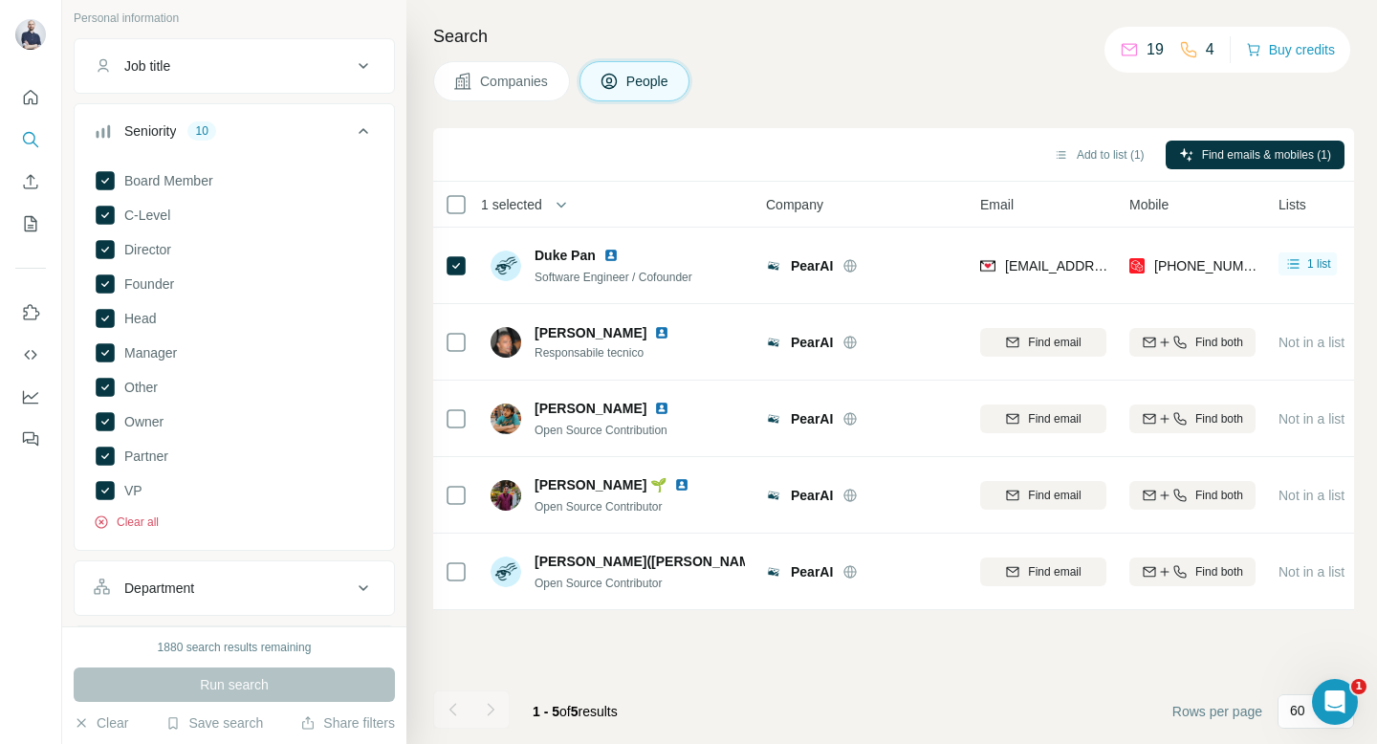
click at [136, 523] on button "Clear all" at bounding box center [126, 521] width 65 height 17
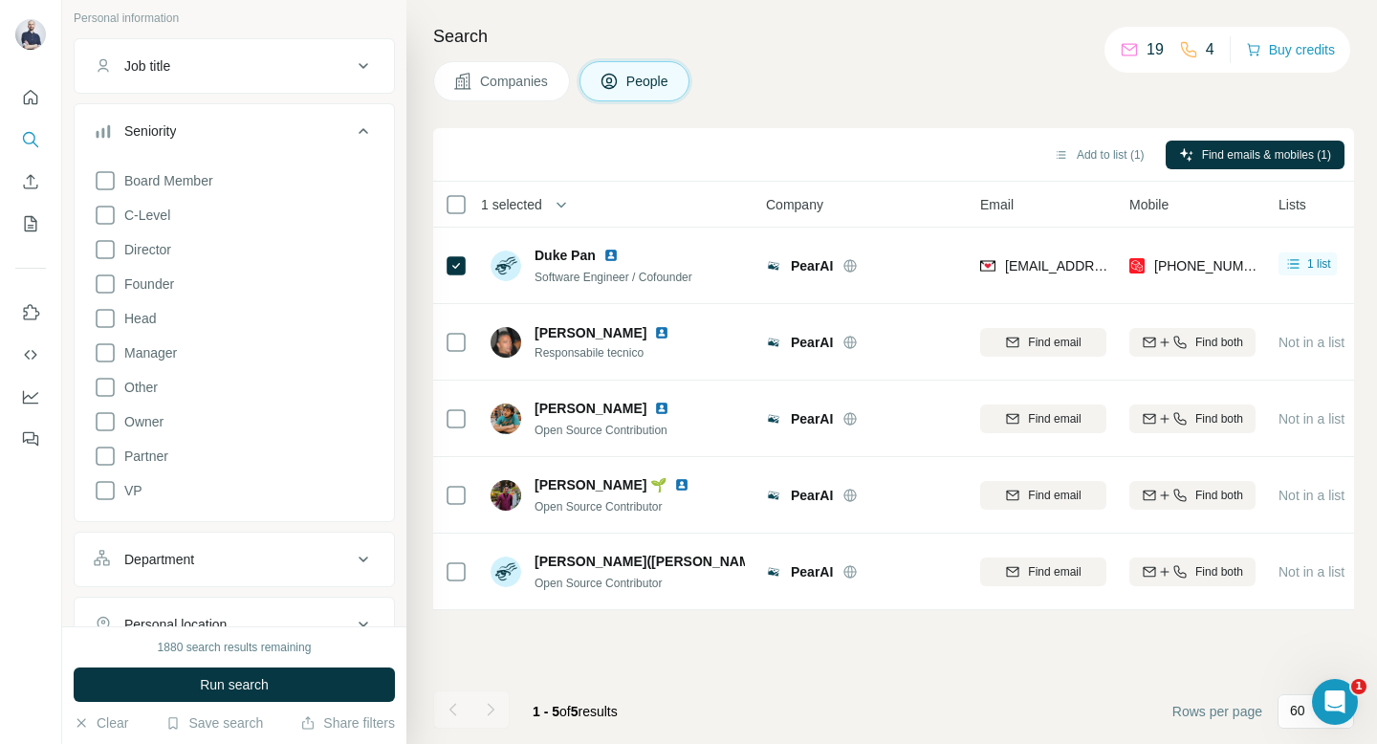
click at [208, 73] on div "Job title" at bounding box center [223, 65] width 258 height 19
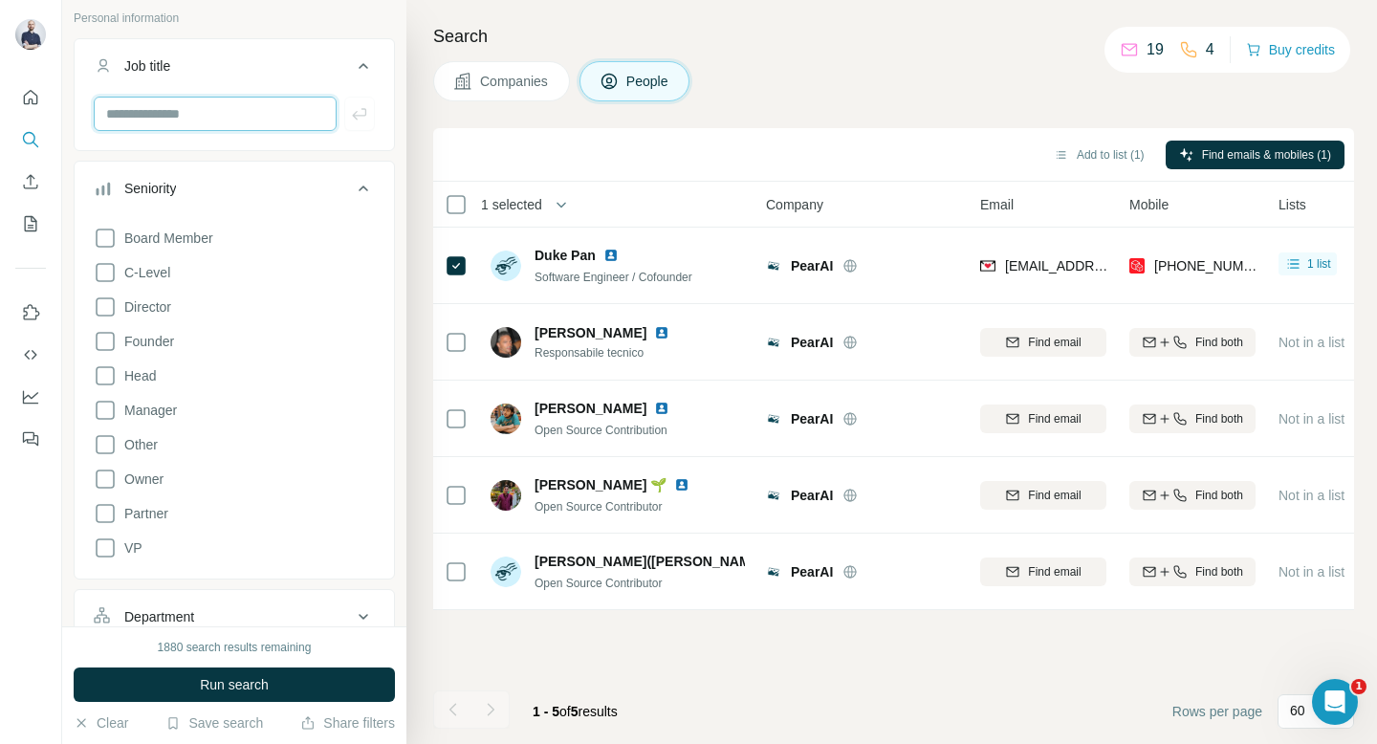
click at [192, 120] on input "text" at bounding box center [215, 114] width 243 height 34
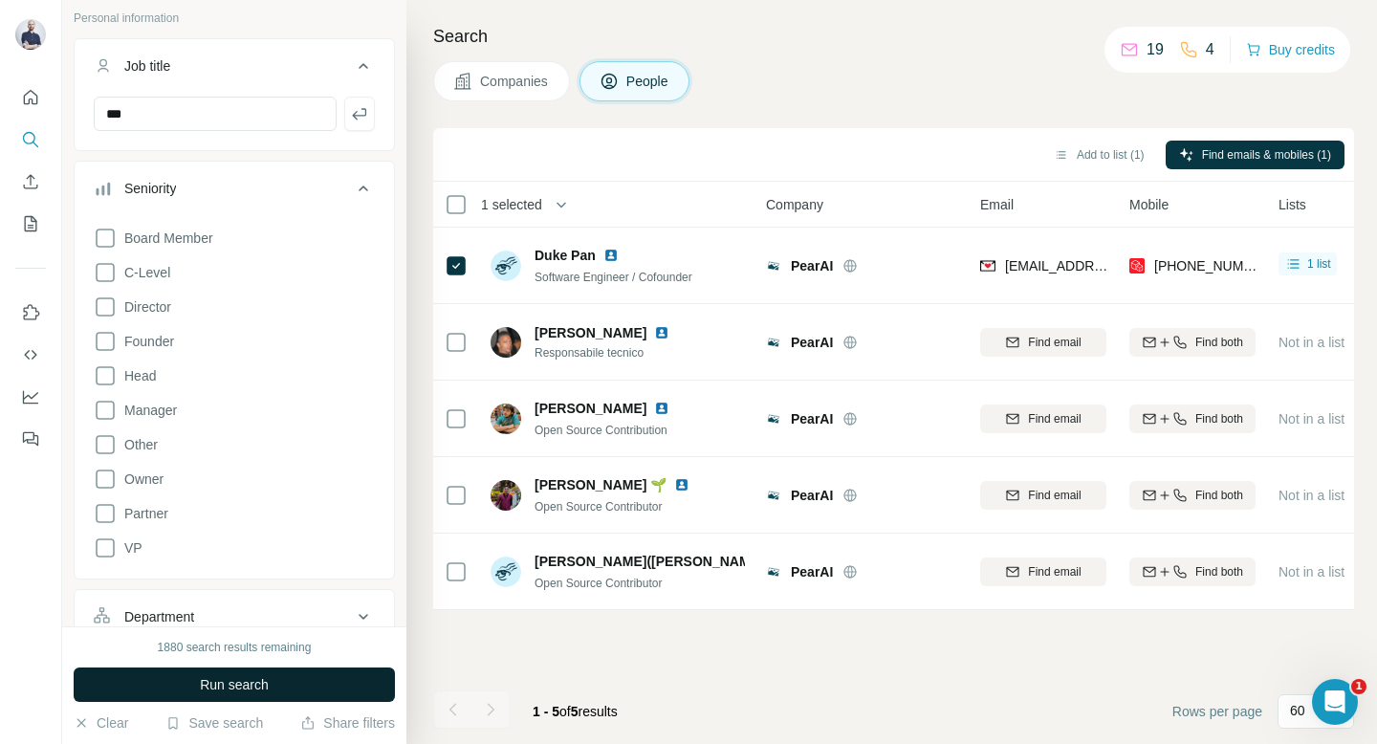
click at [251, 690] on span "Run search" at bounding box center [234, 684] width 69 height 19
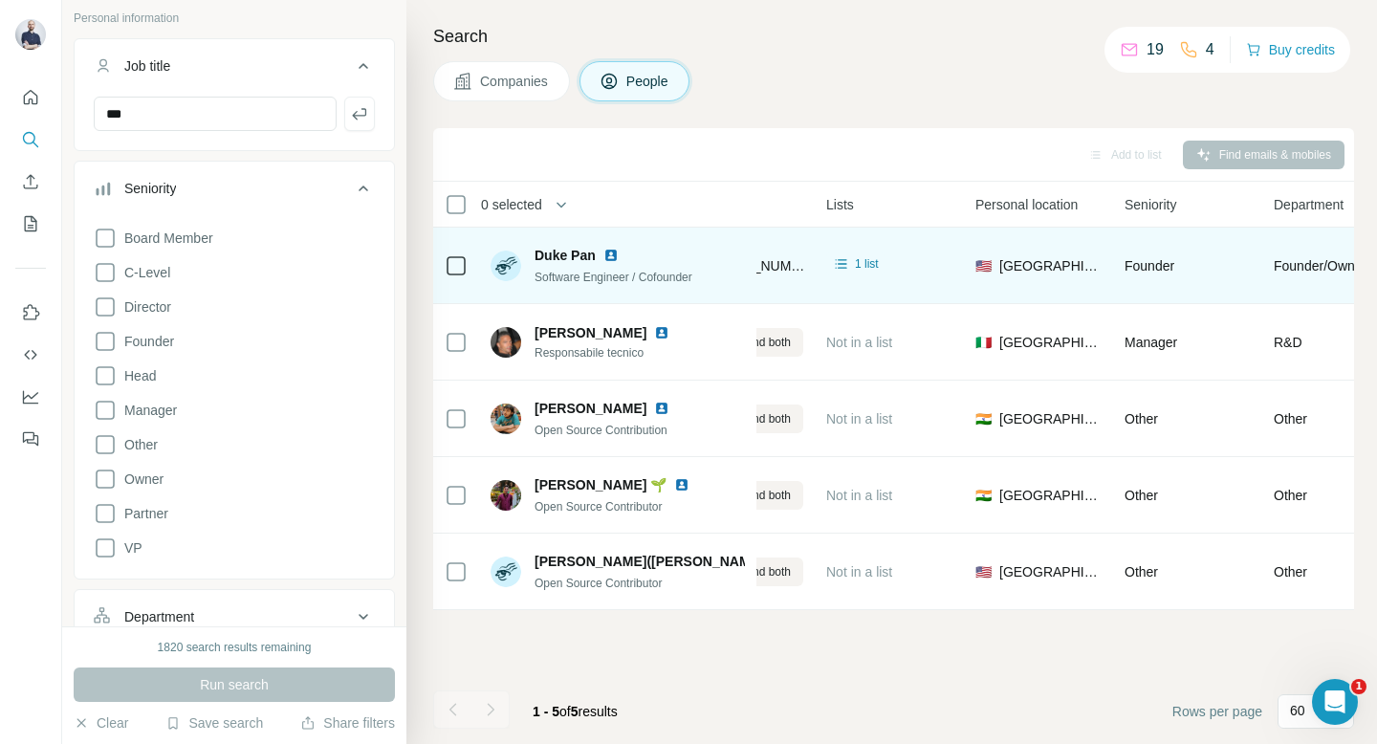
scroll to position [0, 724]
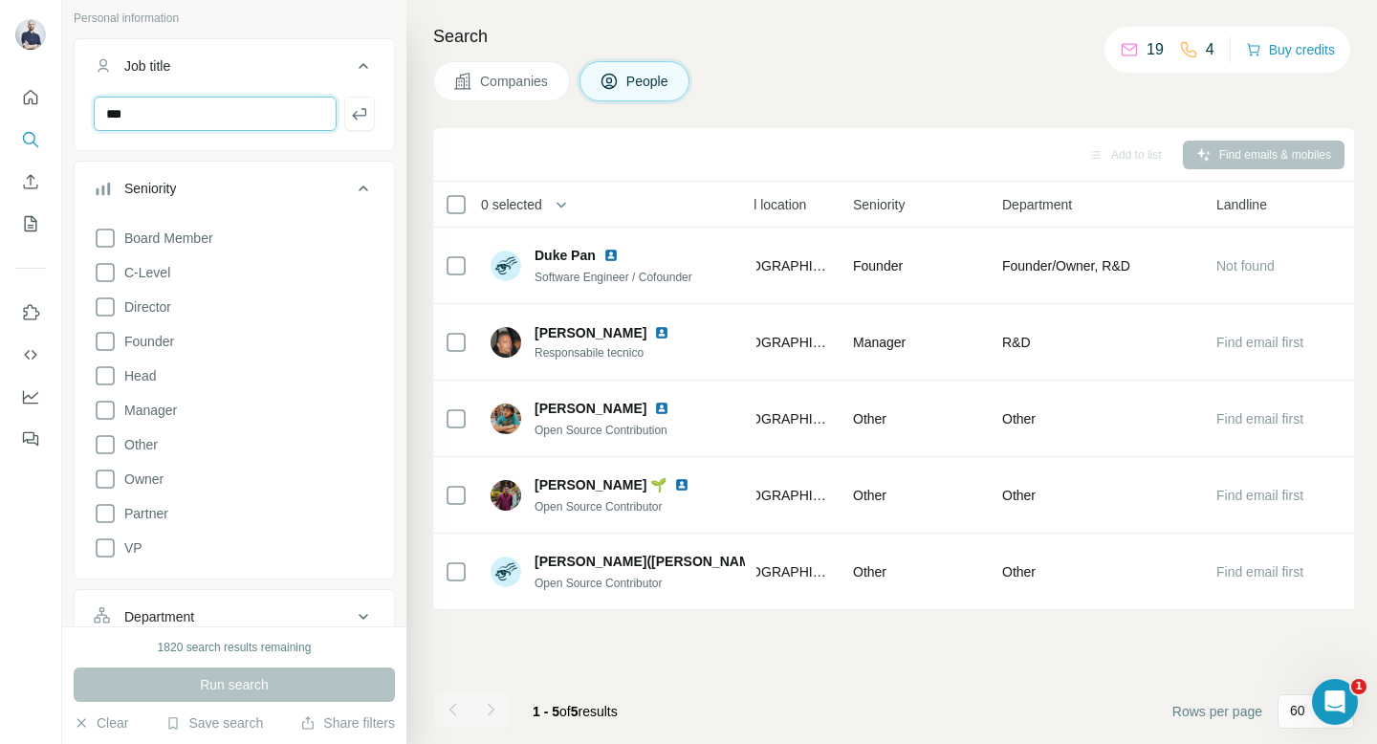
click at [156, 124] on input "***" at bounding box center [215, 114] width 243 height 34
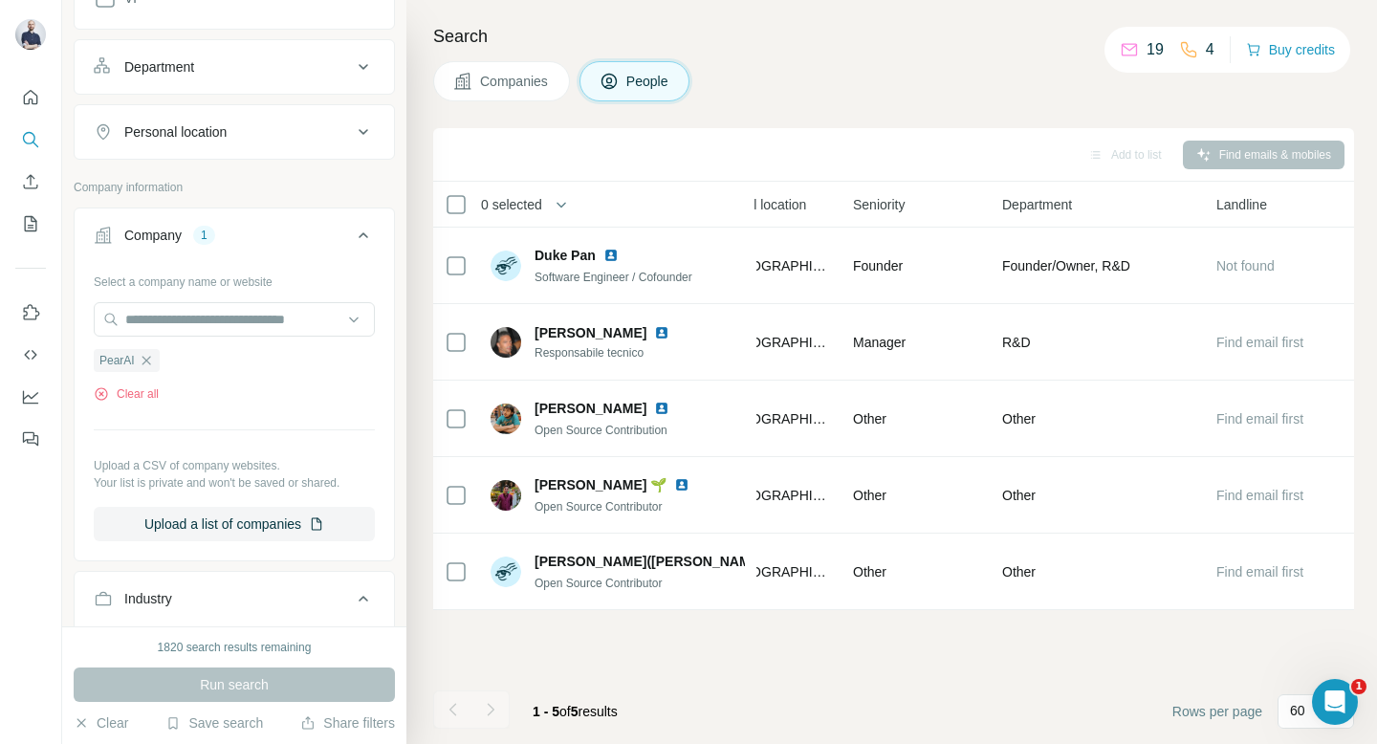
scroll to position [658, 0]
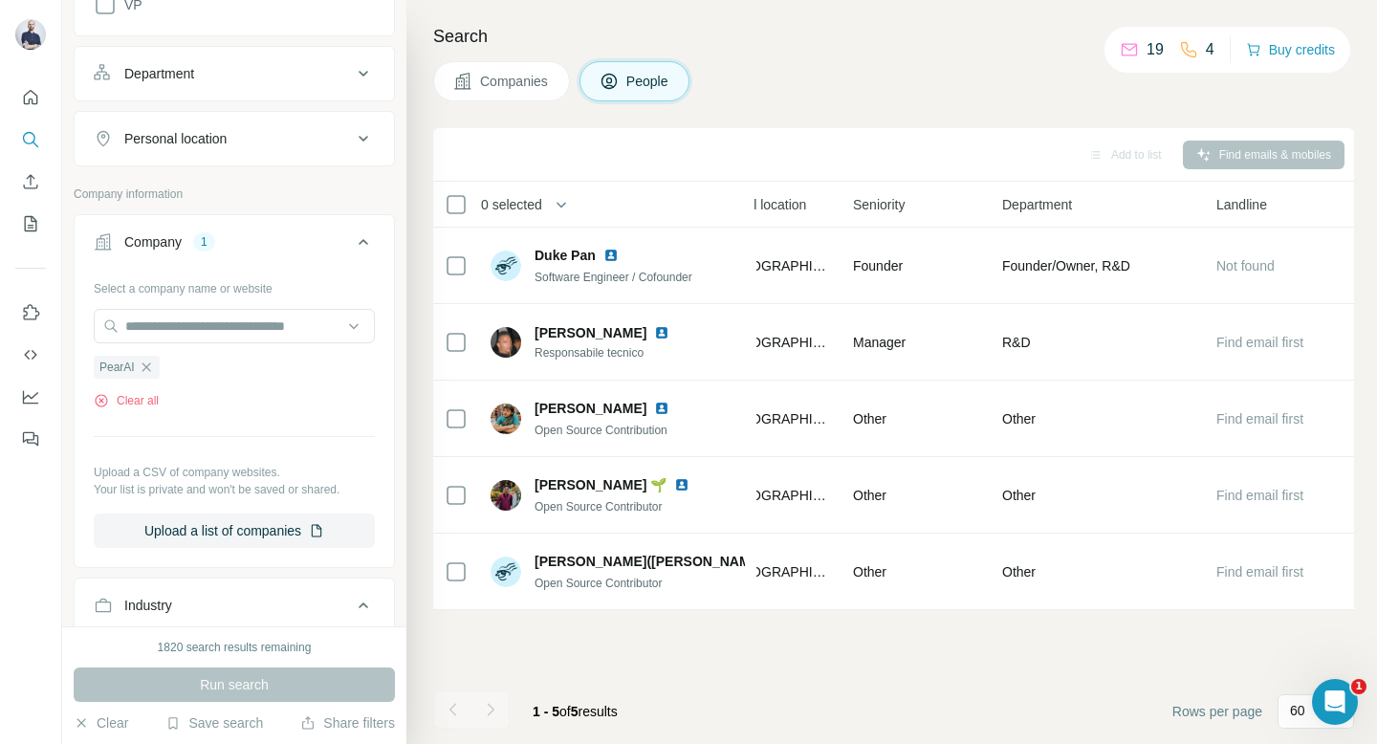
type input "*******"
